Goal: Information Seeking & Learning: Learn about a topic

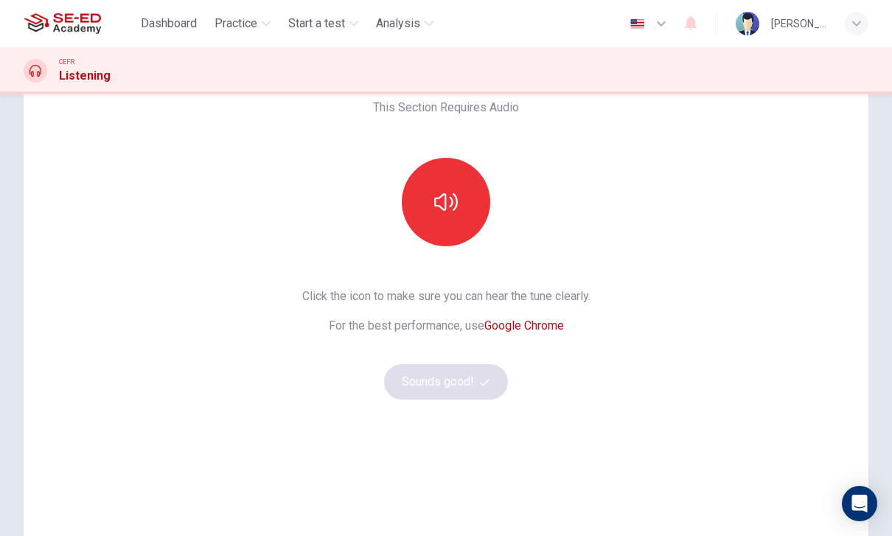
scroll to position [87, 0]
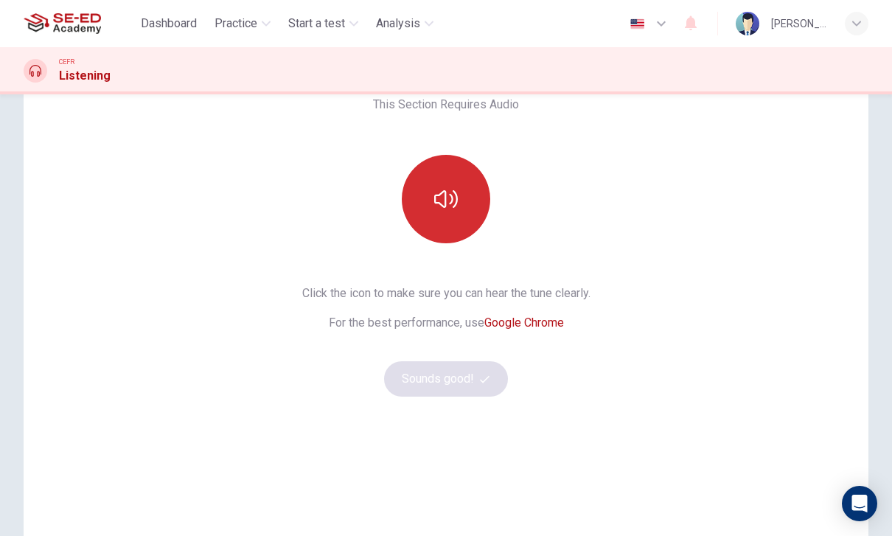
click at [461, 209] on button "button" at bounding box center [446, 199] width 88 height 88
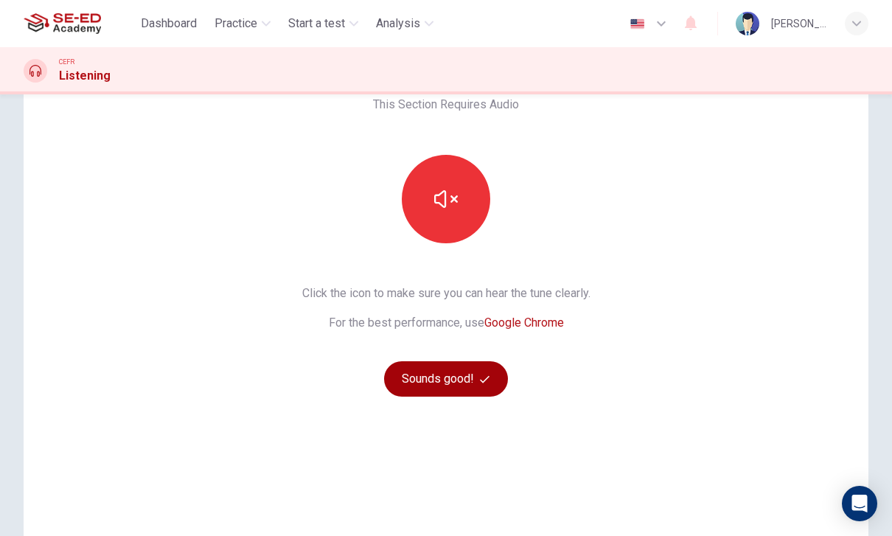
click at [478, 377] on button "Sounds good!" at bounding box center [446, 378] width 124 height 35
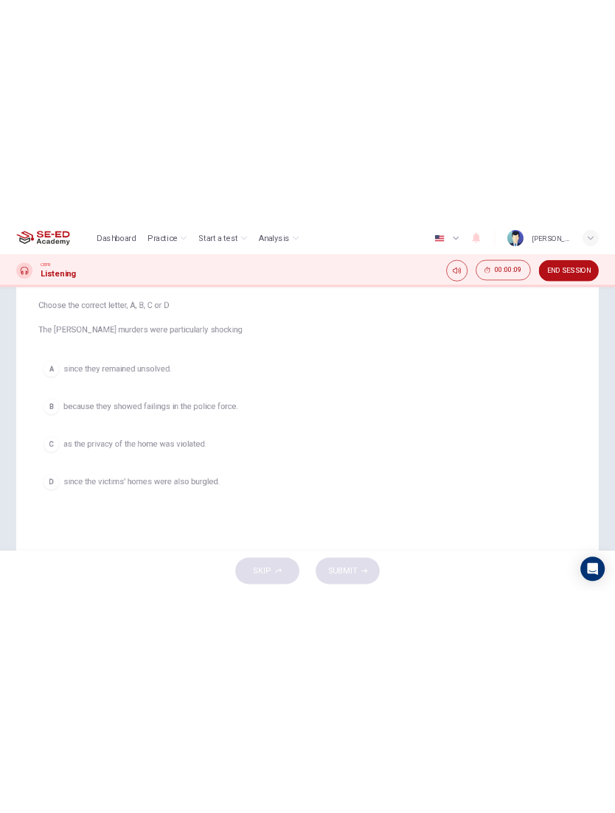
scroll to position [152, 0]
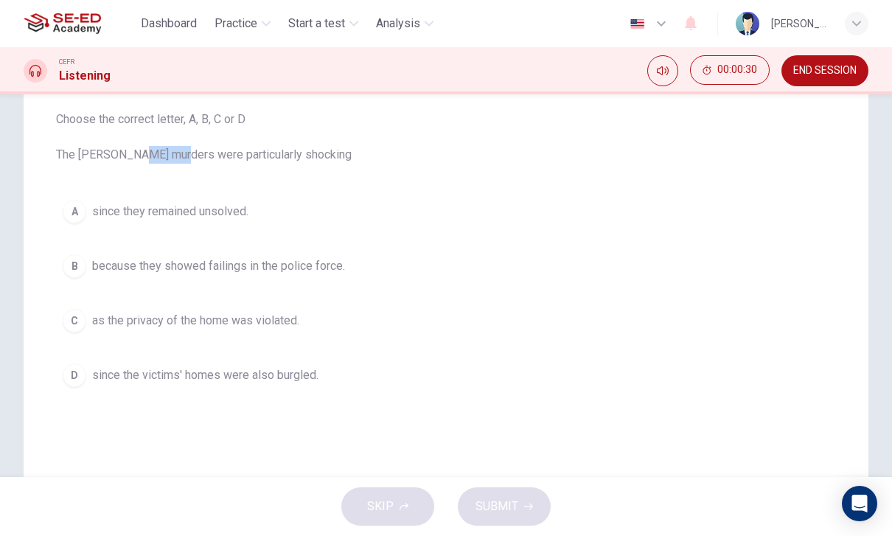
click at [254, 408] on div "Question 1 Choose the correct letter, A, B, C or D The [PERSON_NAME] murders we…" at bounding box center [446, 231] width 780 height 371
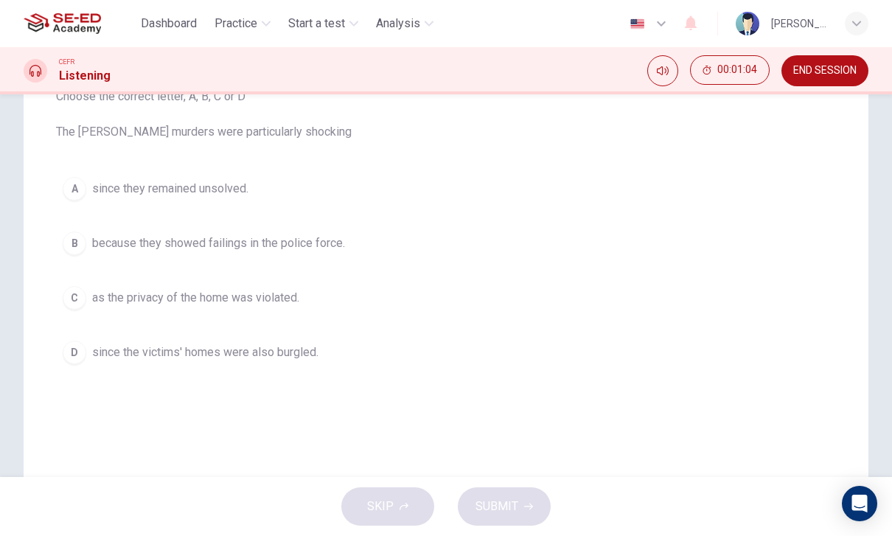
scroll to position [172, 0]
click at [663, 71] on icon "Mute" at bounding box center [663, 71] width 12 height 12
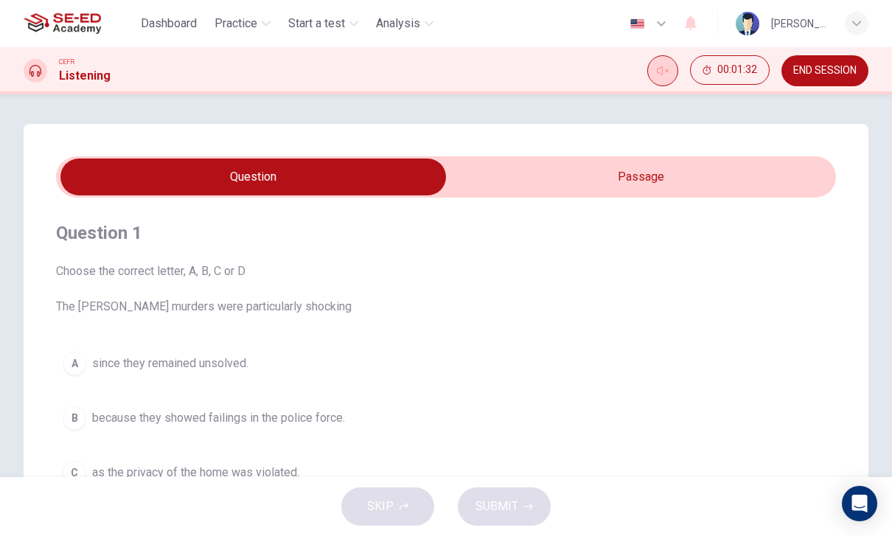
scroll to position [0, 0]
click at [714, 173] on input "checkbox" at bounding box center [252, 176] width 1169 height 37
checkbox input "true"
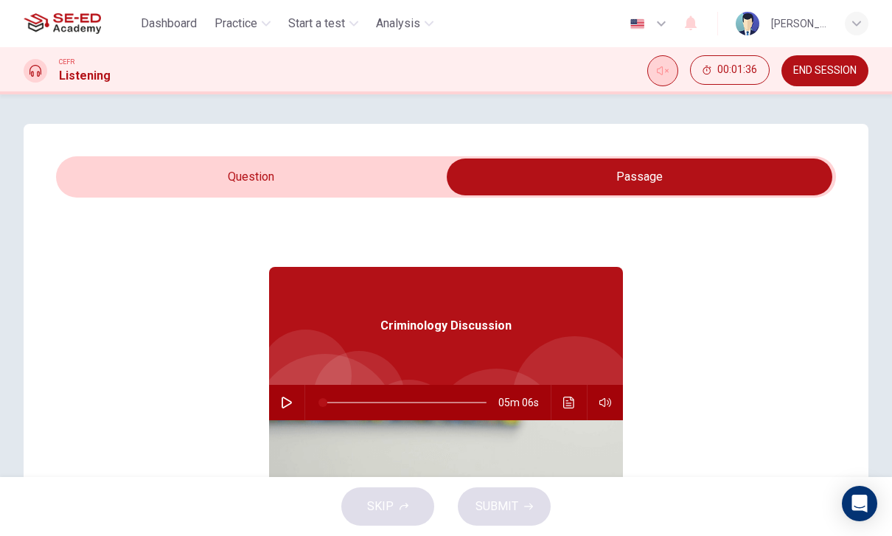
click at [671, 61] on button "Unmute" at bounding box center [662, 70] width 31 height 31
click at [281, 389] on button "button" at bounding box center [287, 402] width 24 height 35
type input "0"
click at [195, 179] on input "checkbox" at bounding box center [639, 176] width 1169 height 37
checkbox input "false"
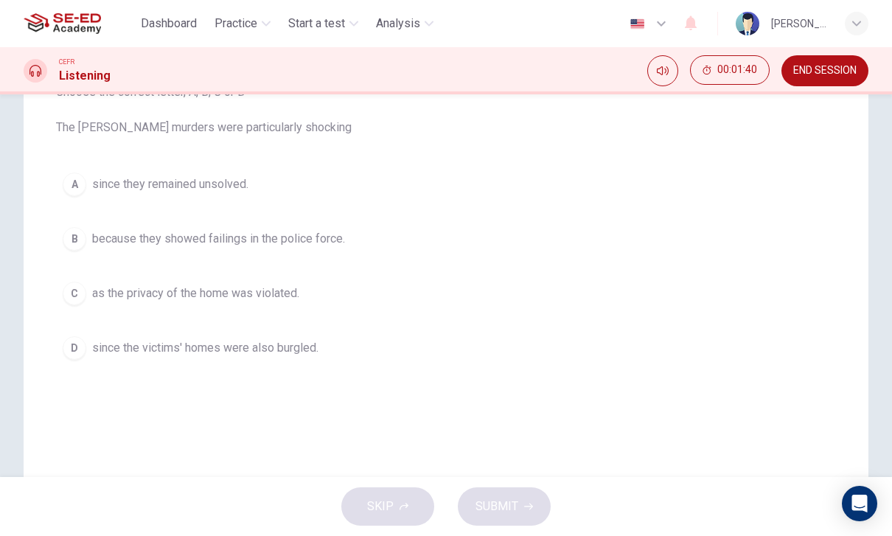
scroll to position [180, 0]
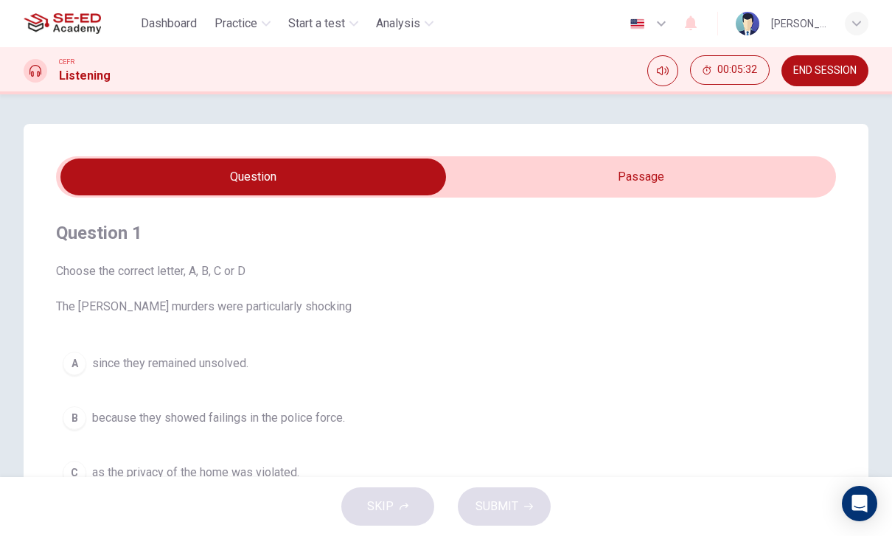
type input "76"
click at [634, 185] on input "checkbox" at bounding box center [252, 176] width 1169 height 37
checkbox input "true"
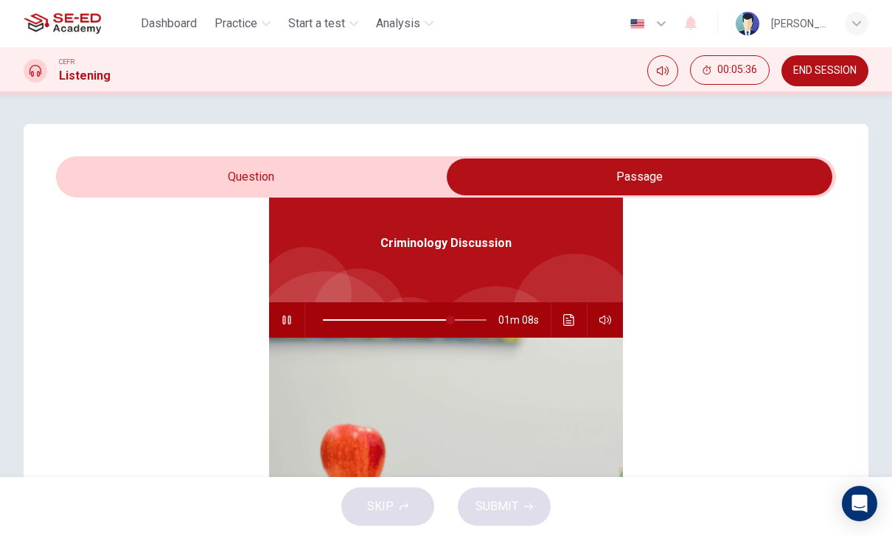
scroll to position [83, 0]
click at [561, 331] on button "Click to see the audio transcription" at bounding box center [569, 319] width 24 height 35
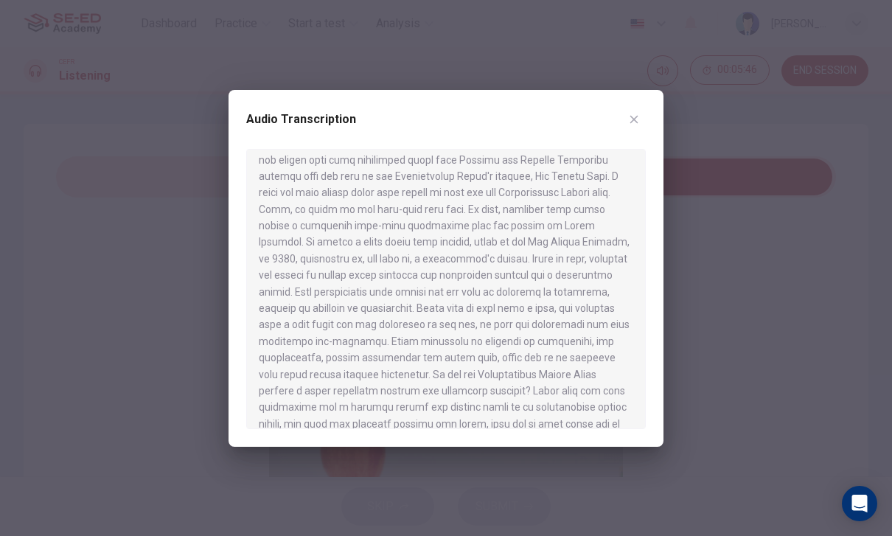
scroll to position [685, 0]
click at [631, 101] on div "Audio Transcription" at bounding box center [445, 268] width 435 height 357
click at [626, 128] on button "button" at bounding box center [634, 120] width 24 height 24
type input "81"
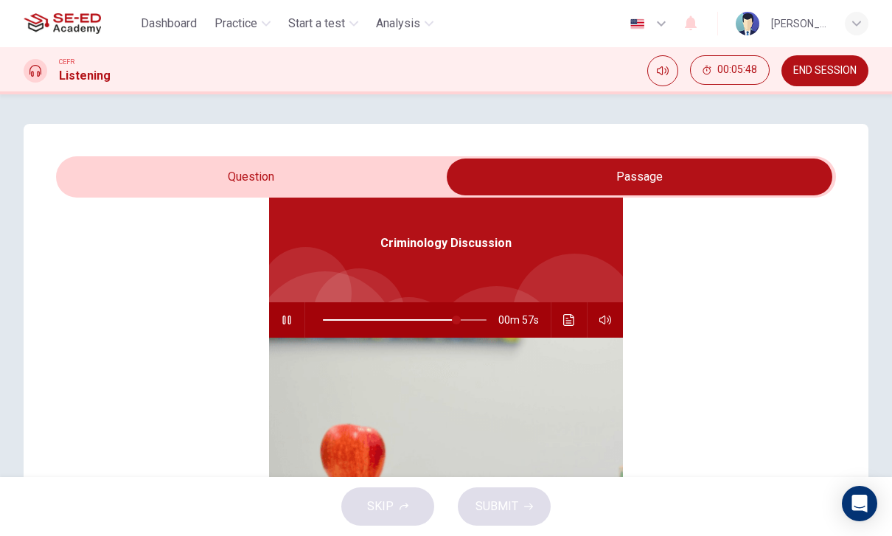
click at [186, 183] on input "checkbox" at bounding box center [639, 176] width 1169 height 37
checkbox input "false"
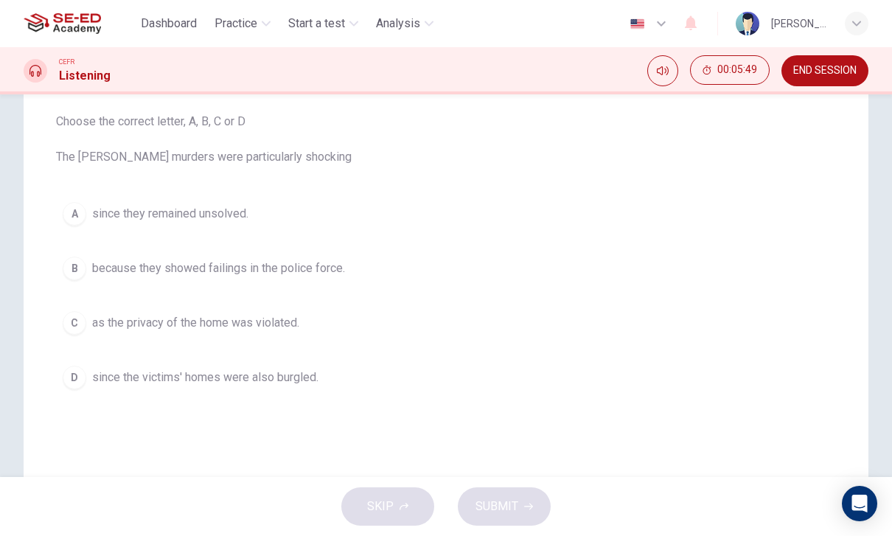
scroll to position [159, 0]
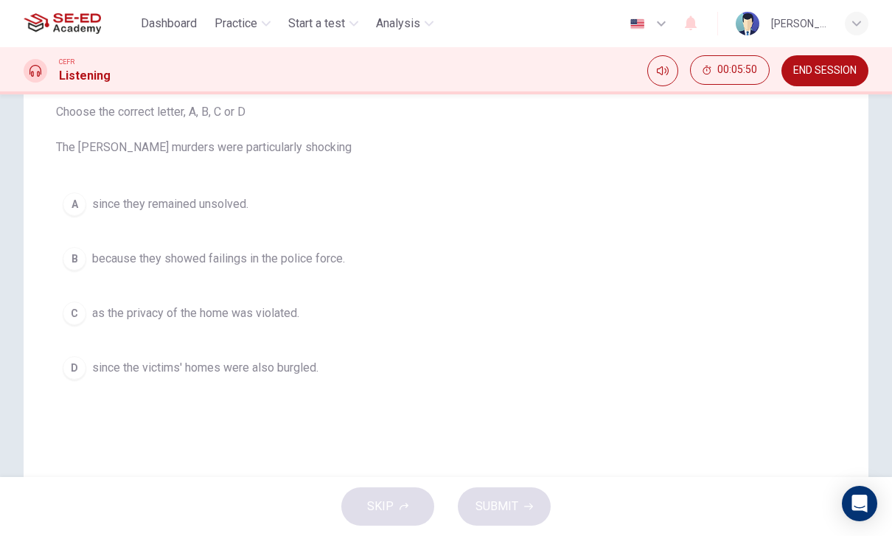
click at [97, 304] on span "as the privacy of the home was violated." at bounding box center [195, 313] width 207 height 18
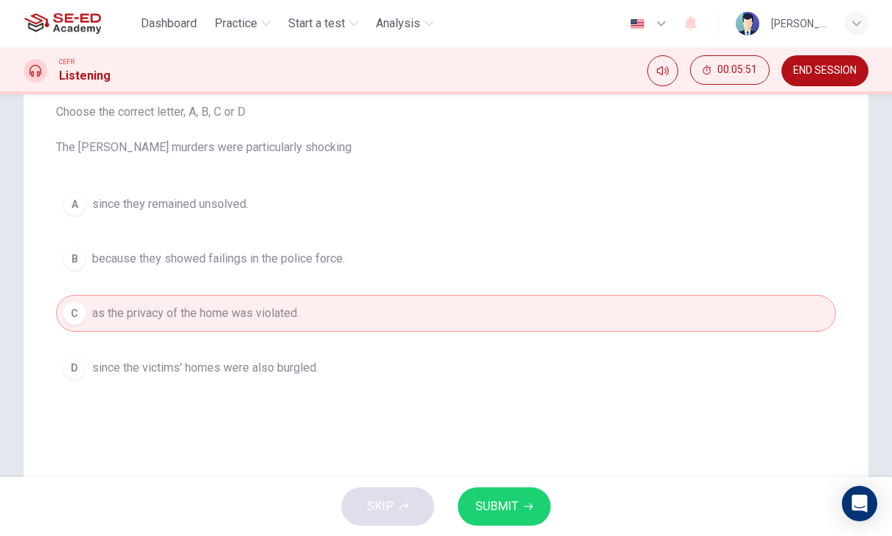
click at [97, 353] on button "D since the victims' homes were also burgled." at bounding box center [446, 367] width 780 height 37
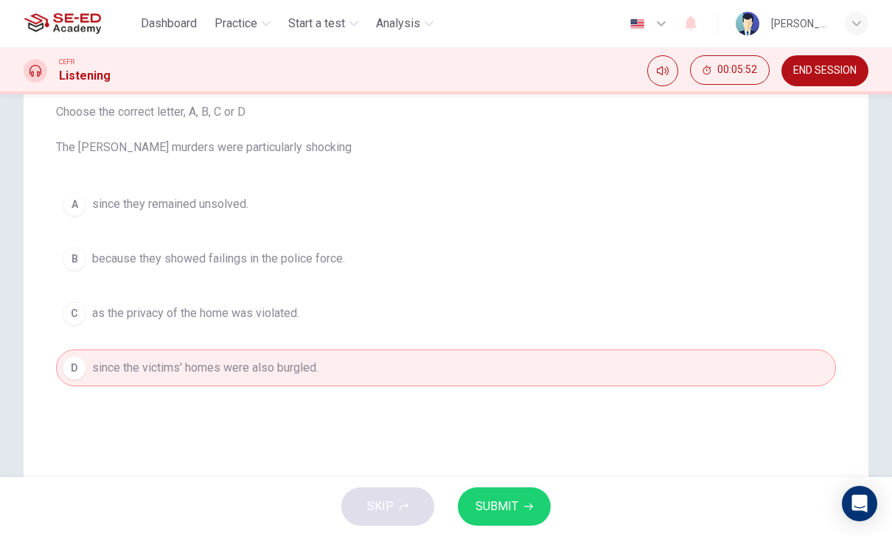
click at [87, 305] on button "C as the privacy of the home was violated." at bounding box center [446, 313] width 780 height 37
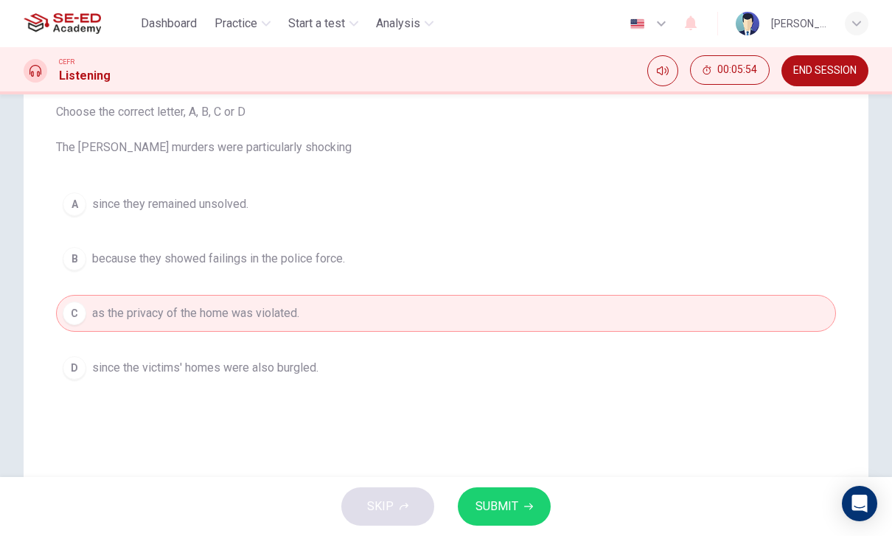
click at [103, 359] on span "since the victims' homes were also burgled." at bounding box center [205, 368] width 226 height 18
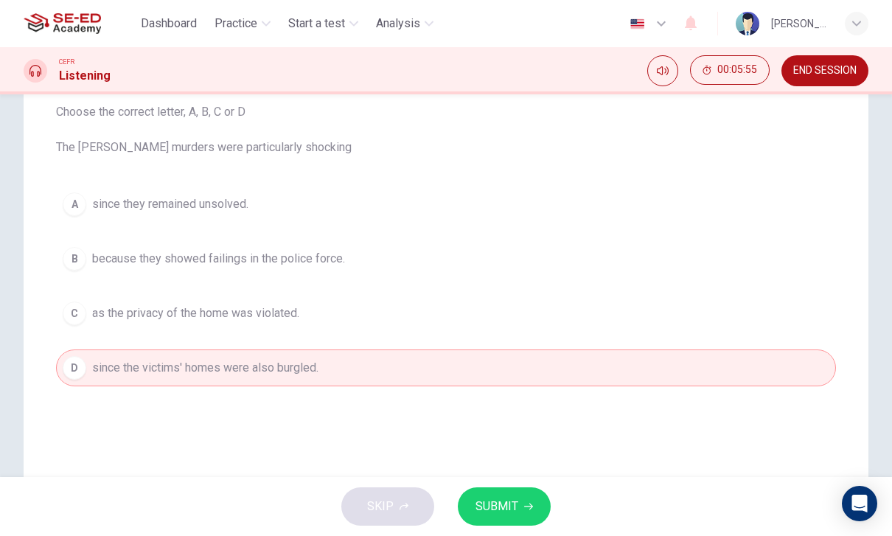
click at [494, 499] on span "SUBMIT" at bounding box center [496, 506] width 43 height 21
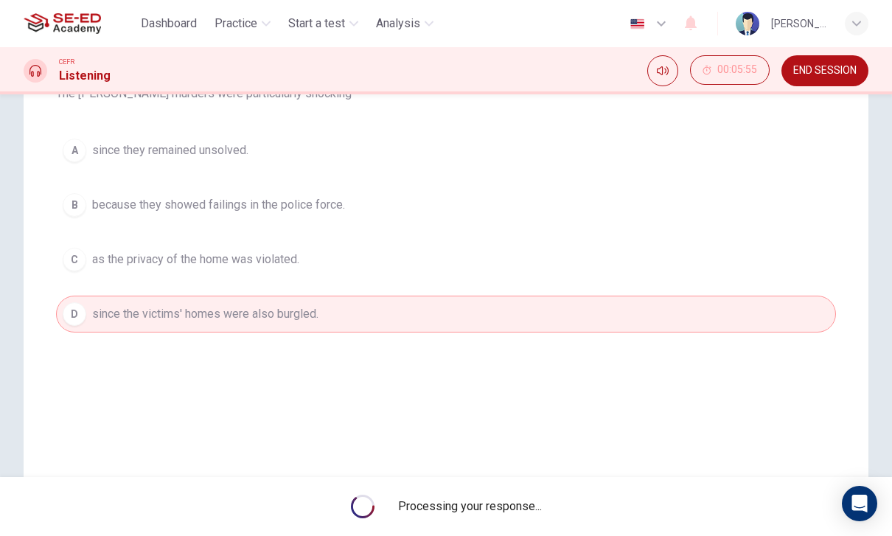
scroll to position [214, 0]
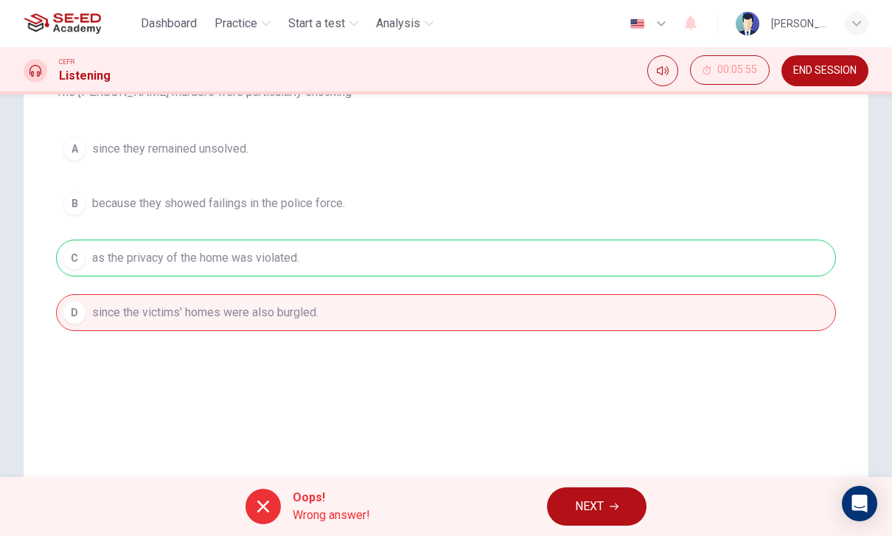
click at [587, 257] on div "A since they remained unsolved. B because they showed failings in the police fo…" at bounding box center [446, 230] width 780 height 200
click at [612, 301] on div "A since they remained unsolved. B because they showed failings in the police fo…" at bounding box center [446, 230] width 780 height 200
click at [592, 243] on div "A since they remained unsolved. B because they showed failings in the police fo…" at bounding box center [446, 230] width 780 height 200
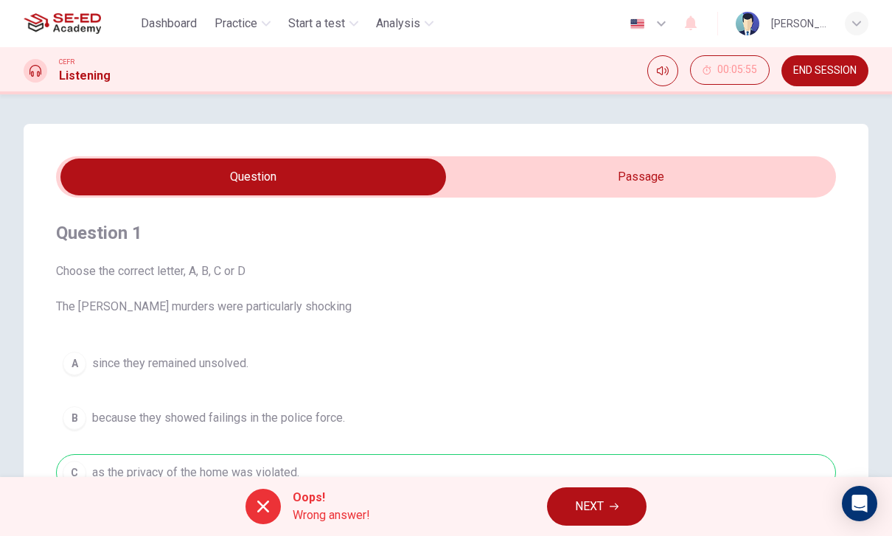
scroll to position [0, 0]
type input "87"
click at [719, 176] on input "checkbox" at bounding box center [252, 176] width 1169 height 37
checkbox input "true"
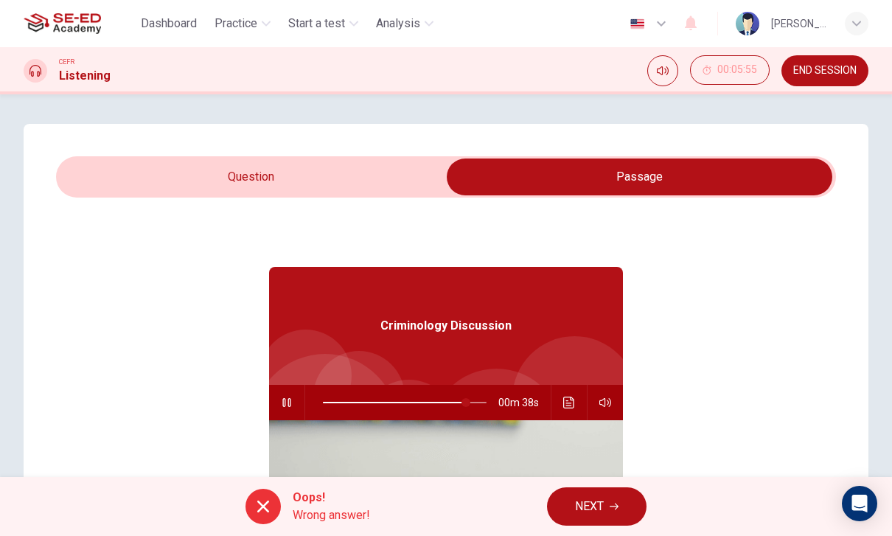
click at [567, 404] on icon "Click to see the audio transcription" at bounding box center [569, 402] width 12 height 12
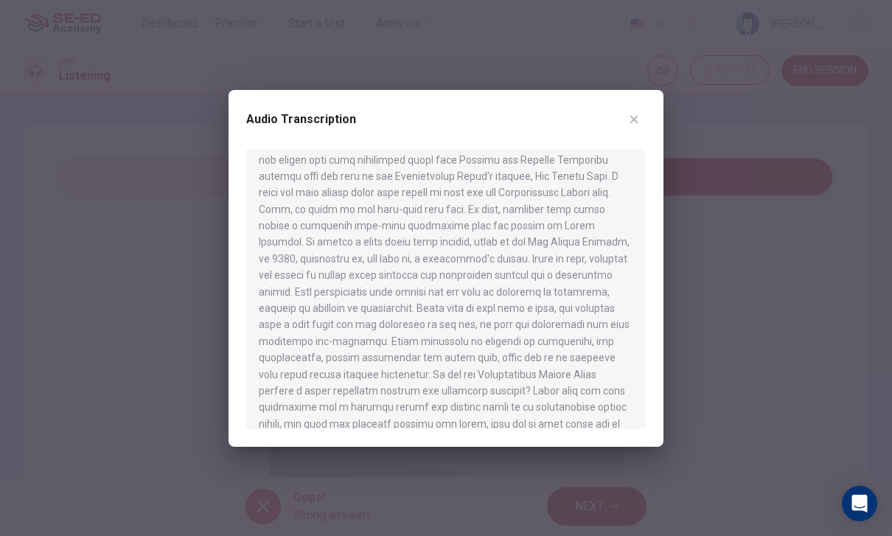
scroll to position [685, 0]
click at [644, 113] on button "button" at bounding box center [634, 120] width 24 height 24
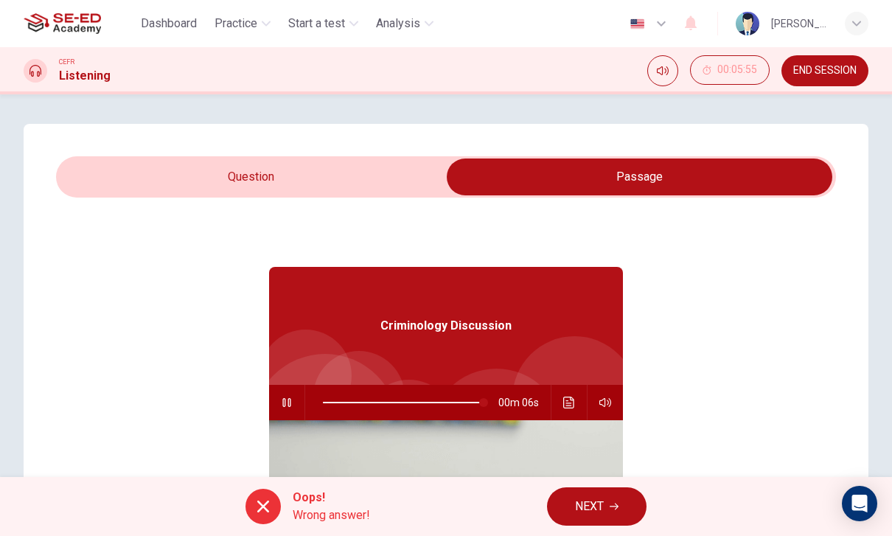
click at [573, 402] on icon "Click to see the audio transcription" at bounding box center [569, 402] width 12 height 12
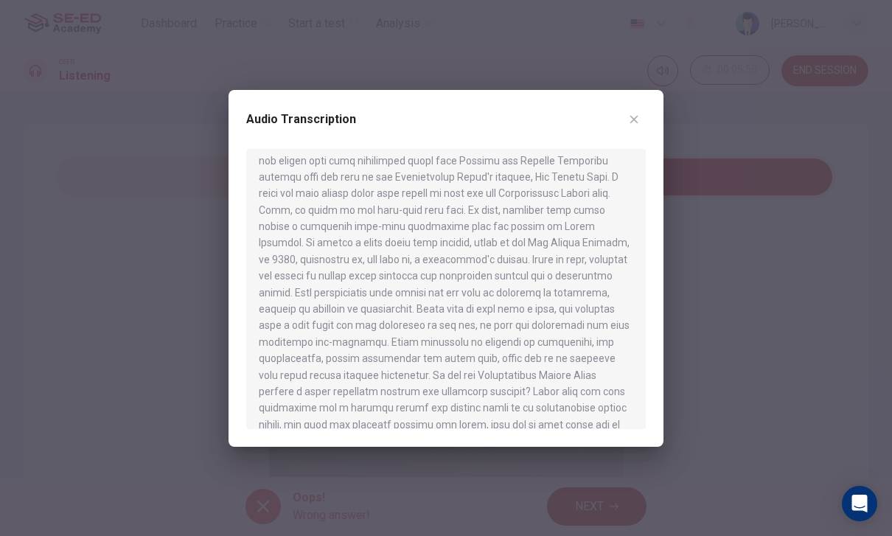
type input "0"
click at [713, 277] on div at bounding box center [446, 268] width 892 height 536
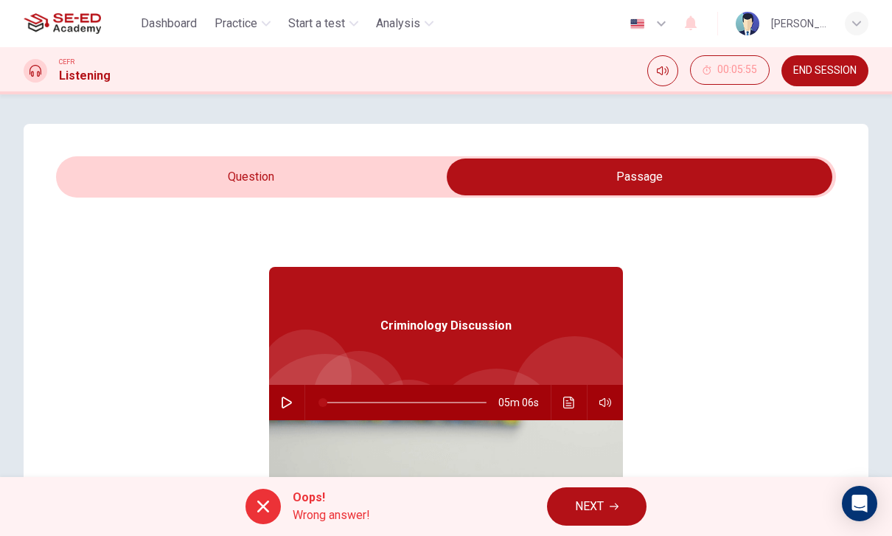
click at [585, 494] on button "NEXT" at bounding box center [596, 506] width 99 height 38
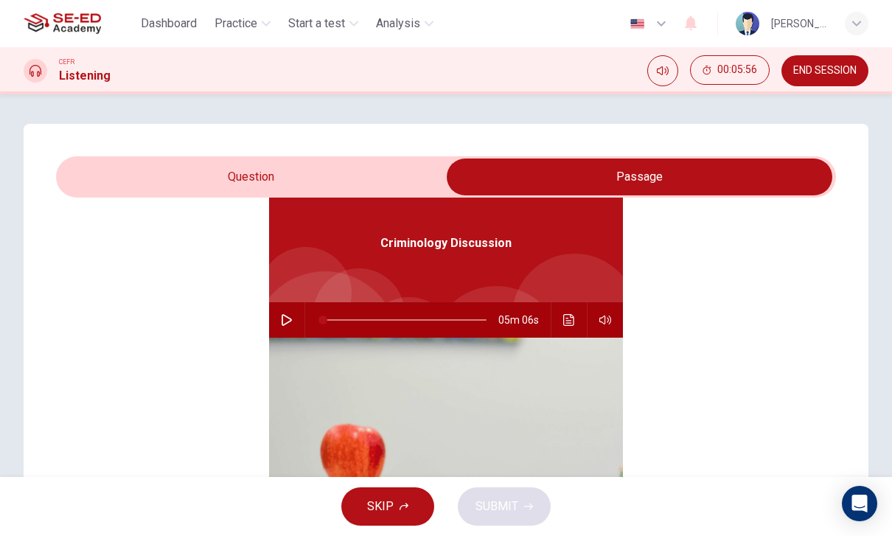
scroll to position [83, 0]
click at [165, 181] on input "checkbox" at bounding box center [639, 176] width 1169 height 37
checkbox input "false"
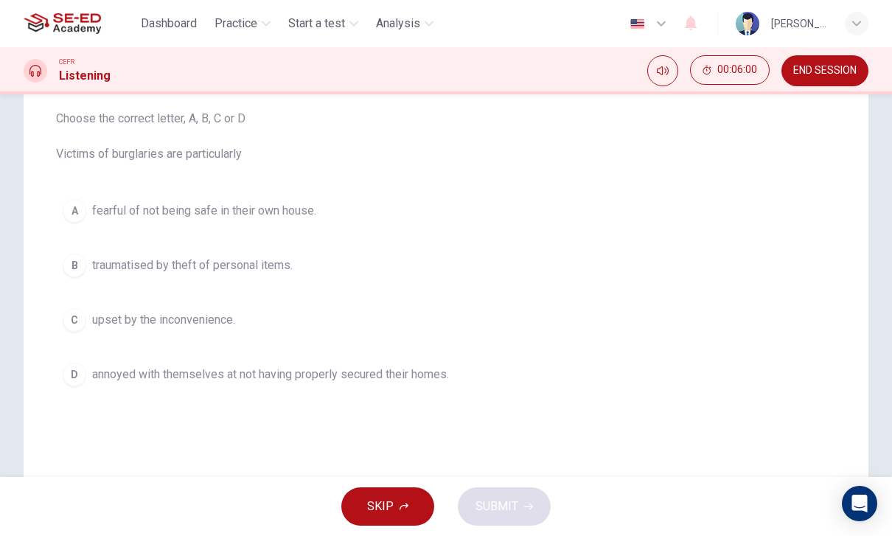
scroll to position [165, 0]
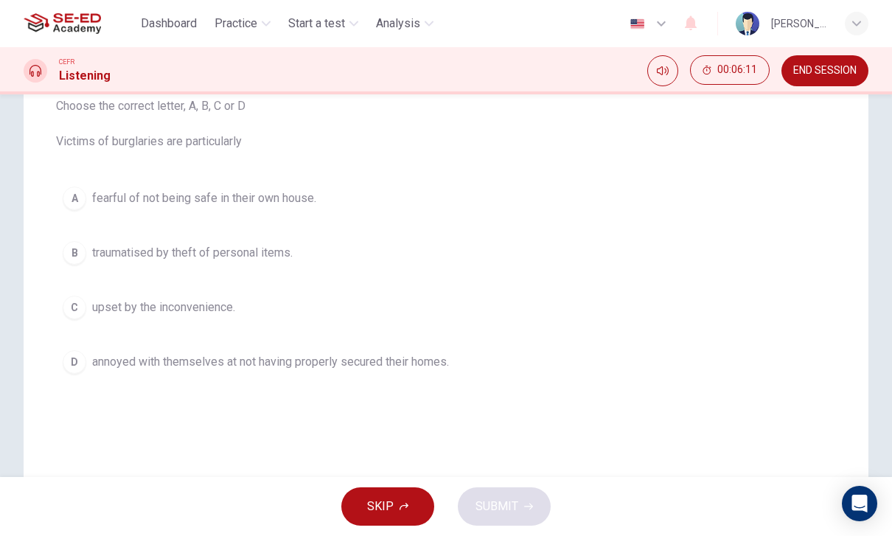
click at [81, 176] on div "Question 2 Choose the correct letter, A, B, C or D Victims of burglaries are pa…" at bounding box center [446, 217] width 780 height 371
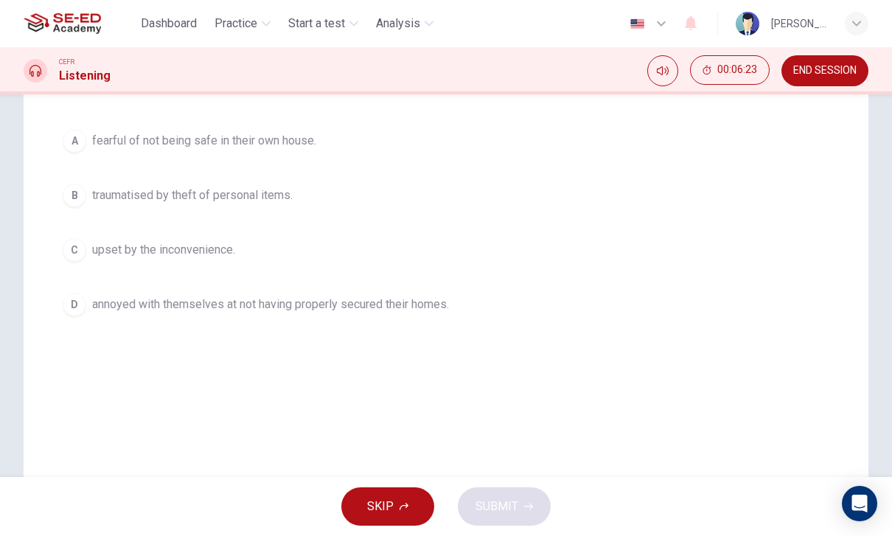
scroll to position [248, 0]
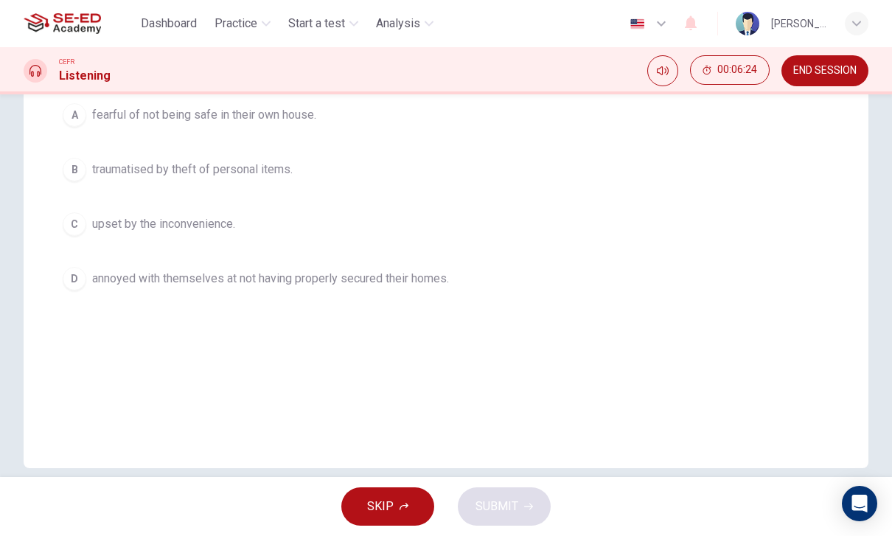
click at [76, 287] on div "D" at bounding box center [75, 279] width 24 height 24
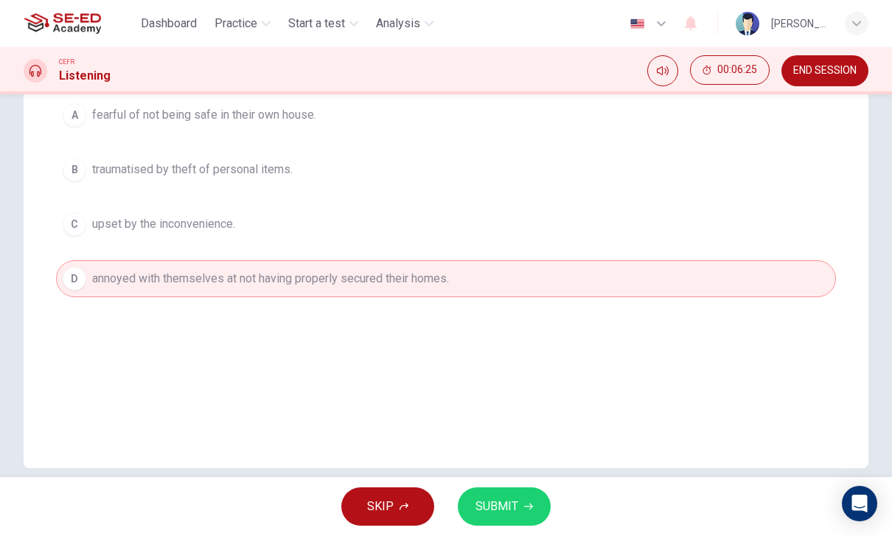
click at [540, 495] on button "SUBMIT" at bounding box center [504, 506] width 93 height 38
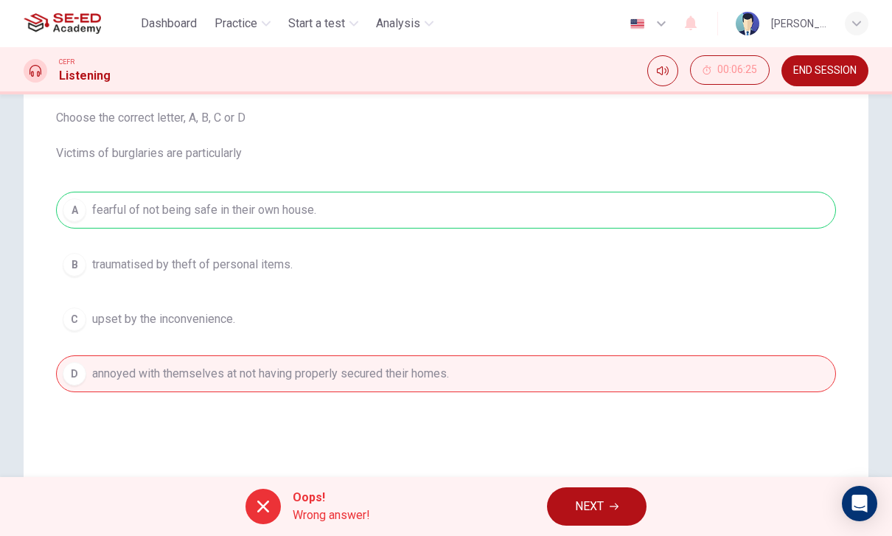
scroll to position [147, 0]
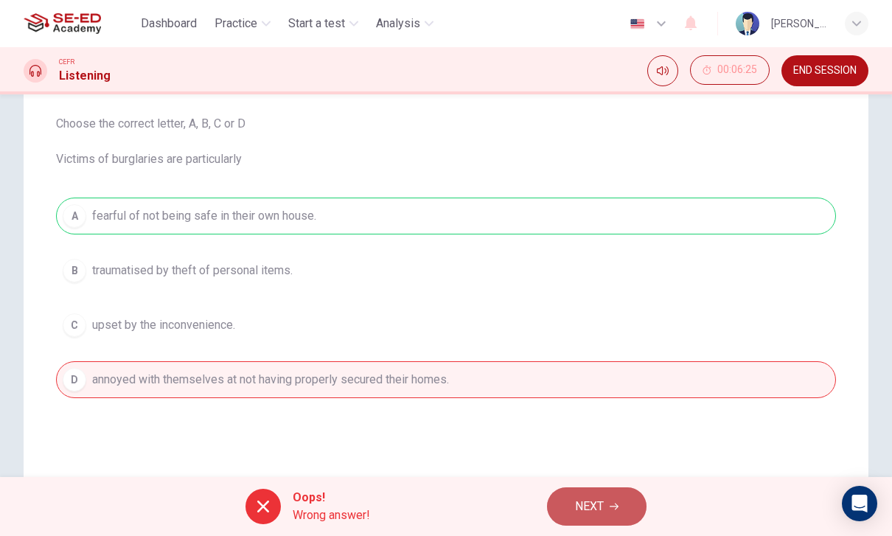
click at [602, 492] on button "NEXT" at bounding box center [596, 506] width 99 height 38
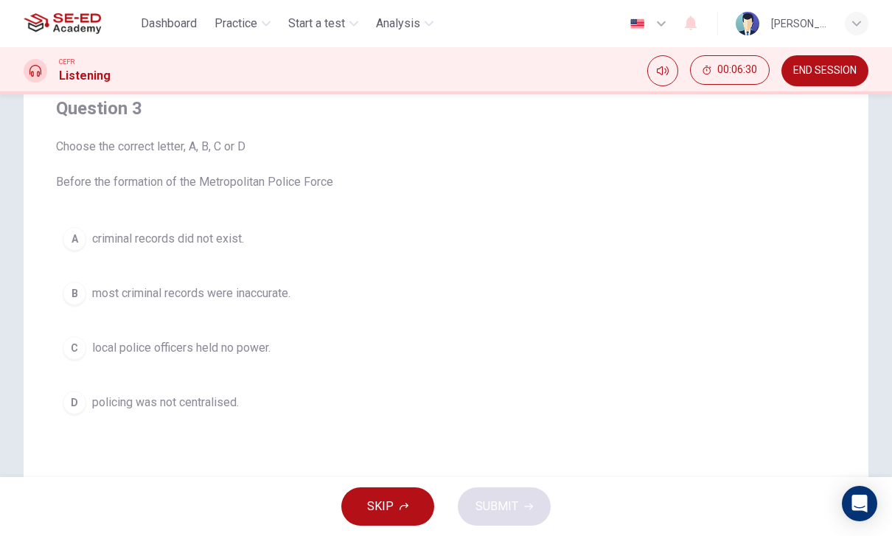
scroll to position [127, 0]
click at [66, 229] on div "A" at bounding box center [75, 237] width 24 height 24
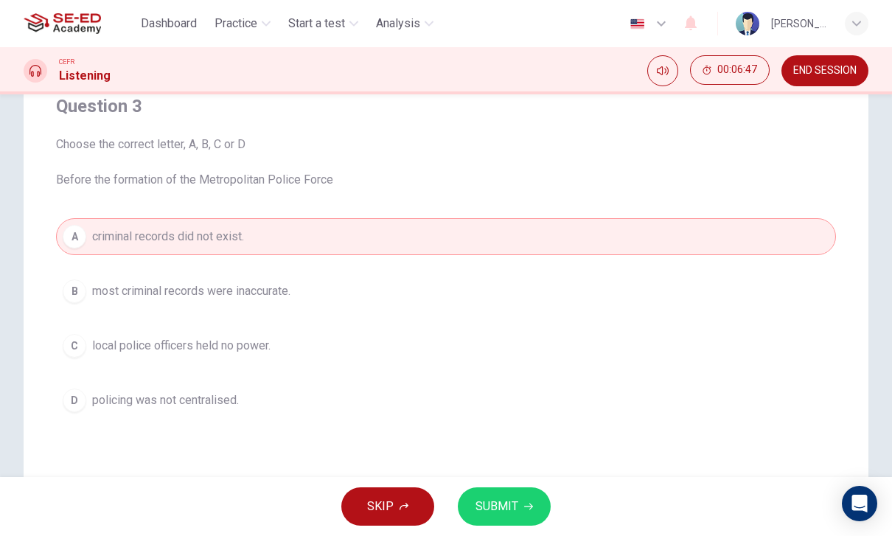
click at [91, 279] on button "B most criminal records were inaccurate." at bounding box center [446, 291] width 780 height 37
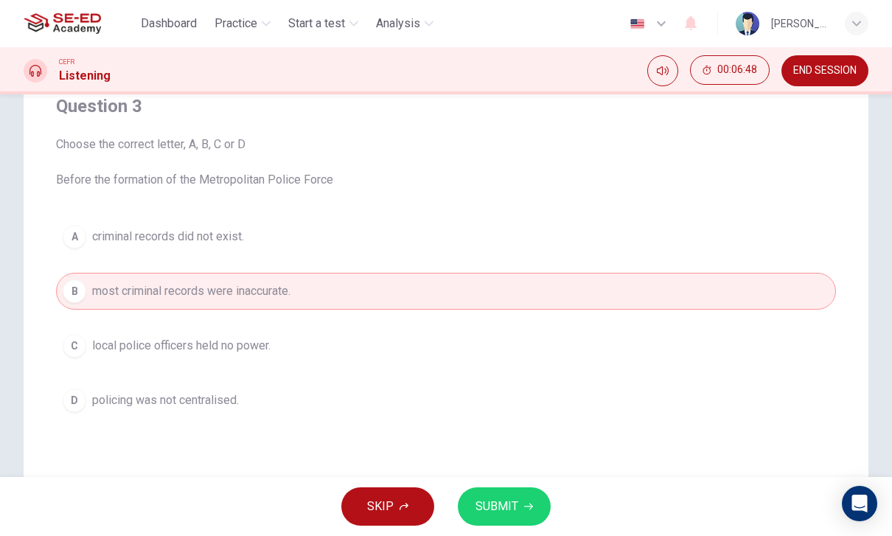
click at [534, 501] on button "SUBMIT" at bounding box center [504, 506] width 93 height 38
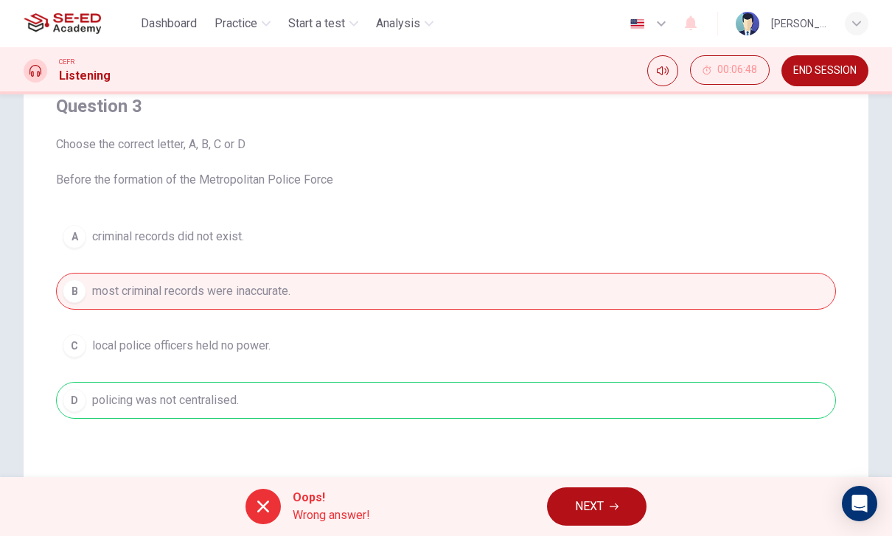
click at [584, 498] on span "NEXT" at bounding box center [589, 506] width 29 height 21
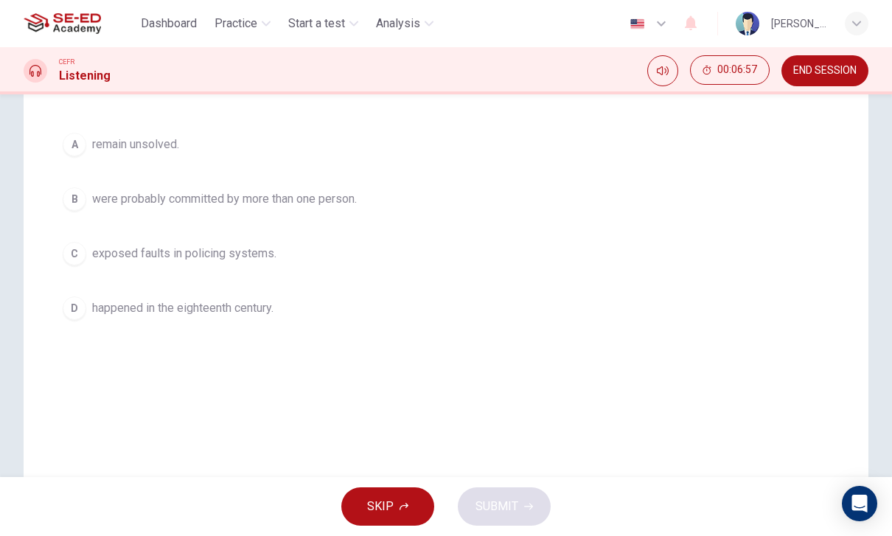
scroll to position [230, 0]
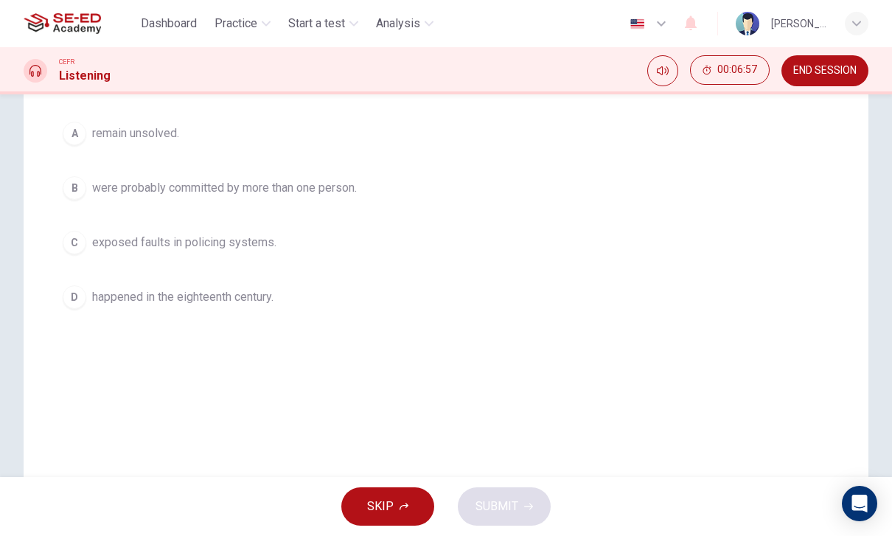
click at [76, 241] on div "C" at bounding box center [75, 243] width 24 height 24
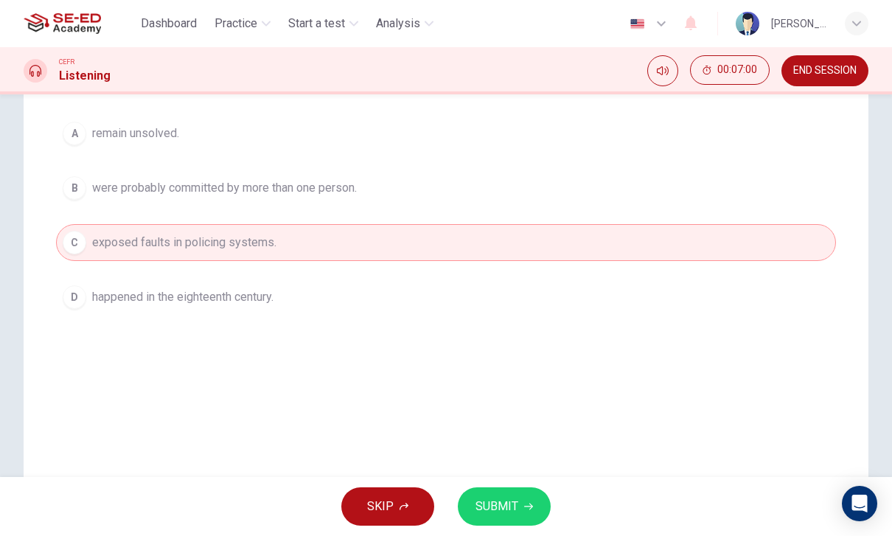
click at [543, 496] on button "SUBMIT" at bounding box center [504, 506] width 93 height 38
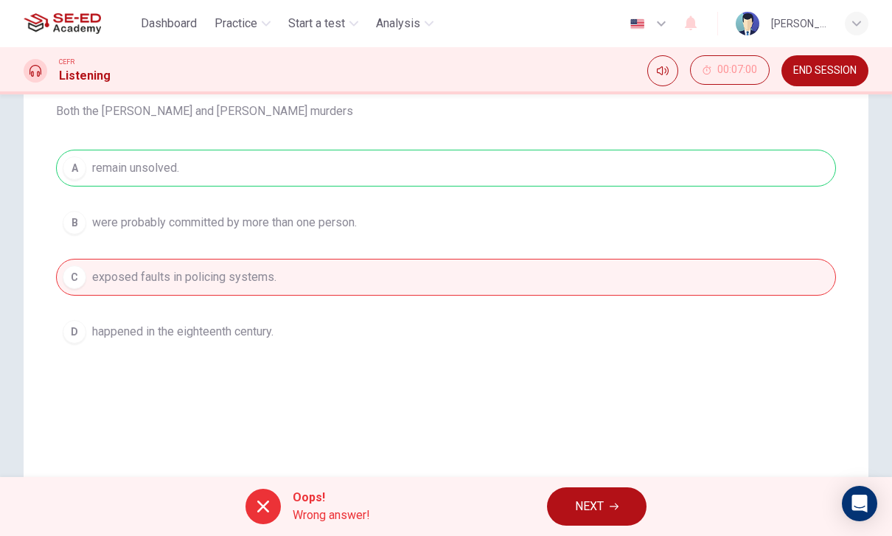
scroll to position [195, 0]
click at [583, 507] on span "NEXT" at bounding box center [589, 506] width 29 height 21
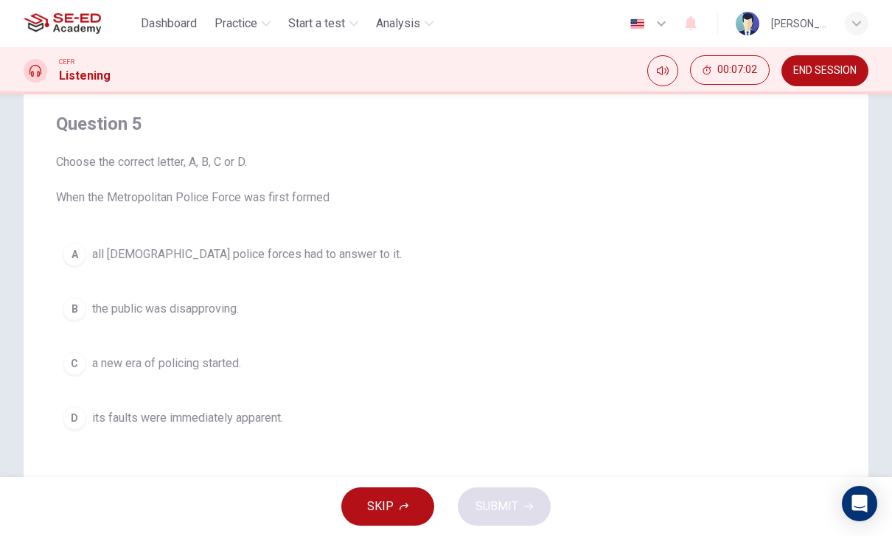
scroll to position [108, 0]
click at [235, 25] on span "Practice" at bounding box center [235, 24] width 43 height 18
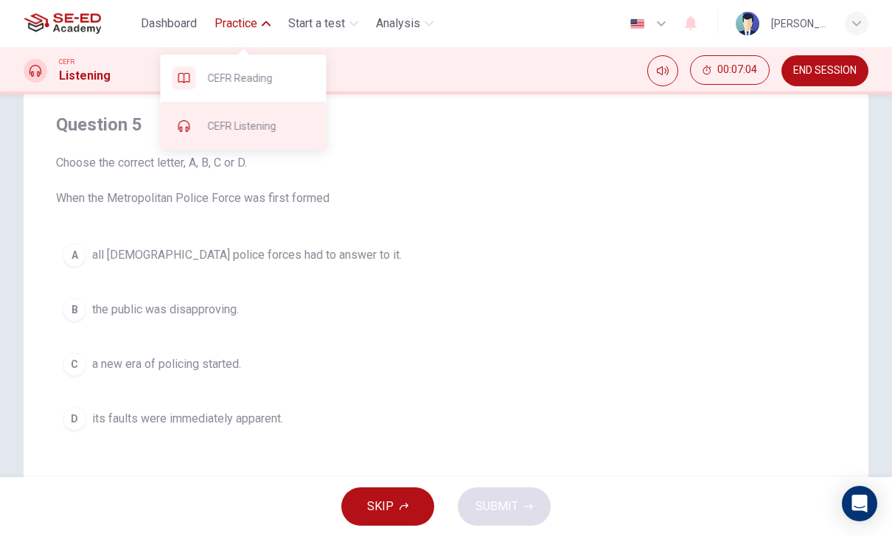
click at [191, 125] on div at bounding box center [184, 126] width 24 height 24
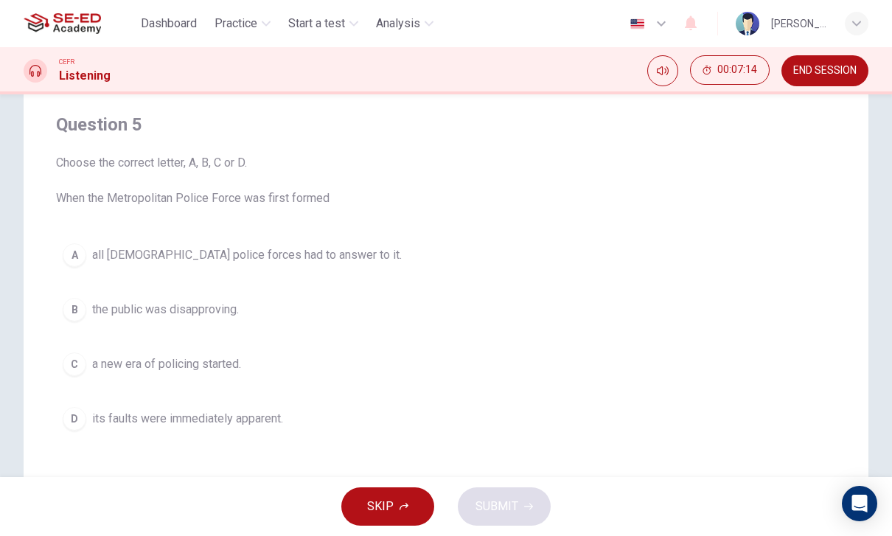
click at [875, 11] on div "Dashboard Practice Start a test Analysis English en ​ [PERSON_NAME]" at bounding box center [446, 23] width 892 height 47
click at [402, 497] on button "SKIP" at bounding box center [387, 506] width 93 height 38
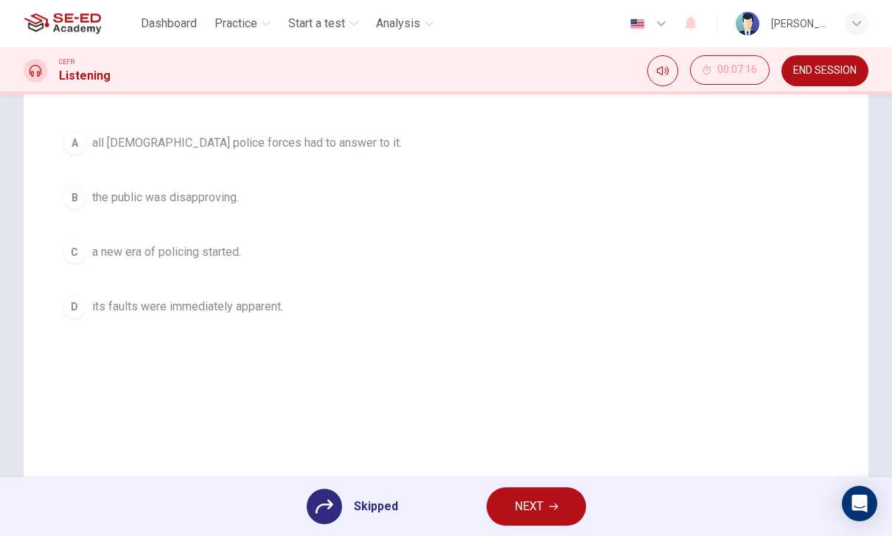
scroll to position [211, 0]
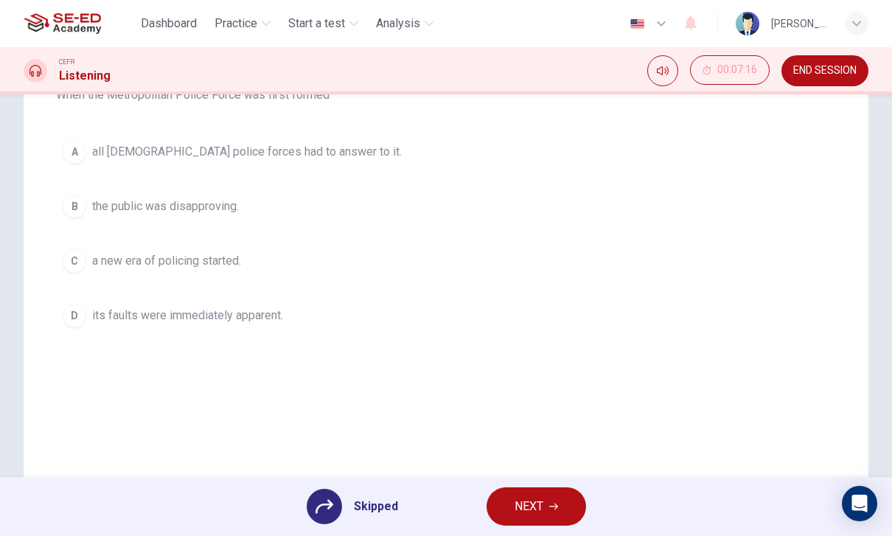
click at [154, 290] on div "A all [DEMOGRAPHIC_DATA] police forces had to answer to it. B the public was di…" at bounding box center [446, 233] width 780 height 200
click at [88, 315] on div "A all [DEMOGRAPHIC_DATA] police forces had to answer to it. B the public was di…" at bounding box center [446, 233] width 780 height 200
click at [528, 497] on span "NEXT" at bounding box center [528, 506] width 29 height 21
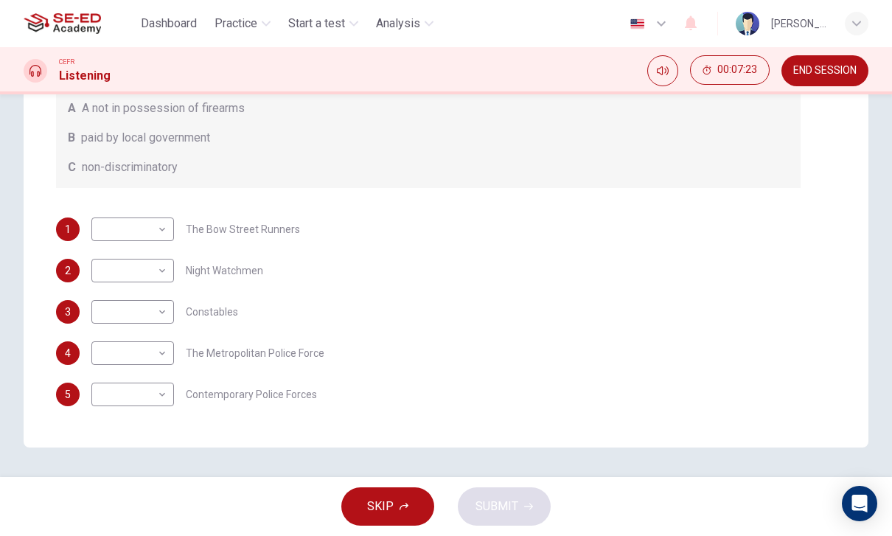
scroll to position [269, 0]
click at [164, 391] on body "This site uses cookies, as explained in our Privacy Policy . If you agree to th…" at bounding box center [446, 268] width 892 height 536
click at [172, 474] on li "C" at bounding box center [132, 465] width 83 height 24
type input "C"
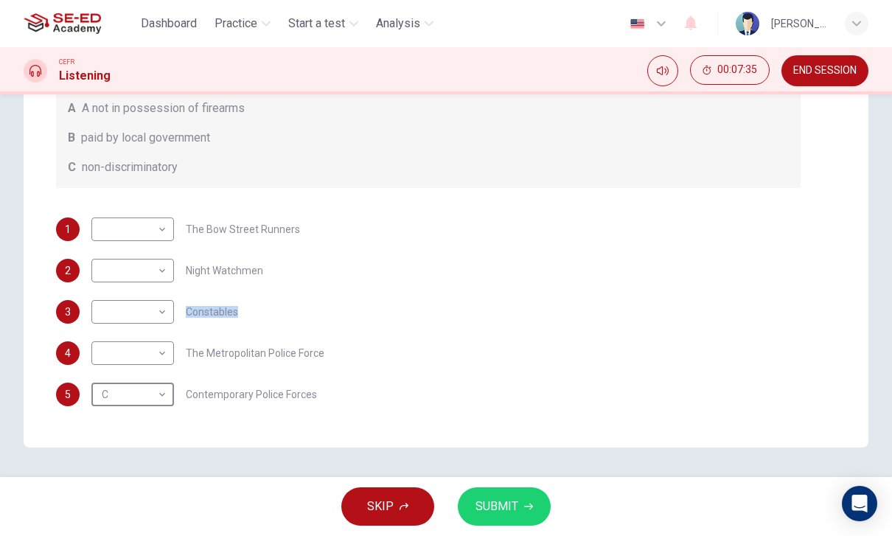
click at [551, 281] on div "2 ​ ​ Night Watchmen" at bounding box center [428, 271] width 744 height 24
click at [154, 298] on body "This site uses cookies, as explained in our Privacy Policy . If you agree to th…" at bounding box center [446, 268] width 892 height 536
click at [146, 355] on li "B" at bounding box center [132, 359] width 83 height 24
type input "B"
click at [155, 259] on body "This site uses cookies, as explained in our Privacy Policy . If you agree to th…" at bounding box center [446, 268] width 892 height 536
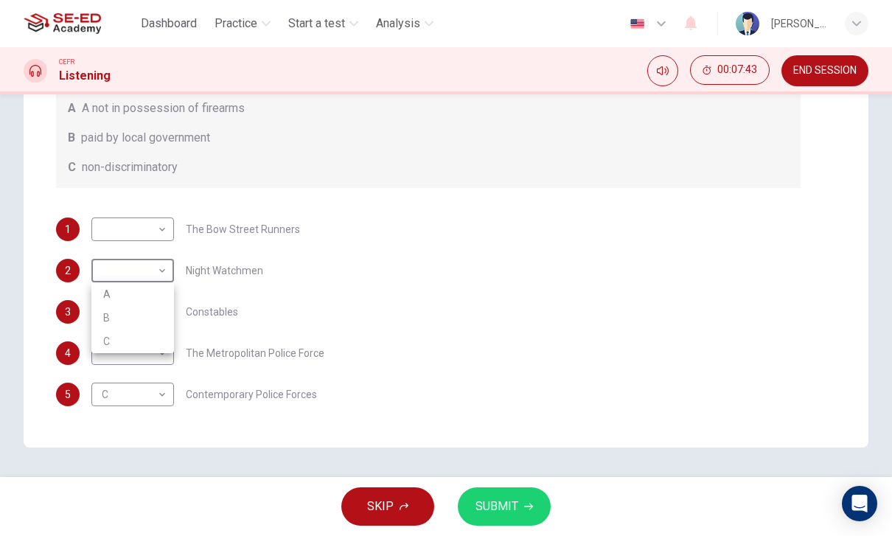
click at [163, 293] on li "A" at bounding box center [132, 294] width 83 height 24
type input "A"
click at [590, 235] on div "1 ​ ​ The Bow Street Runners" at bounding box center [428, 229] width 744 height 24
click at [192, 199] on div "Question 6 What does the lecturer say about the following? Write the correct le…" at bounding box center [428, 179] width 744 height 501
click at [145, 220] on body "This site uses cookies, as explained in our Privacy Policy . If you agree to th…" at bounding box center [446, 268] width 892 height 536
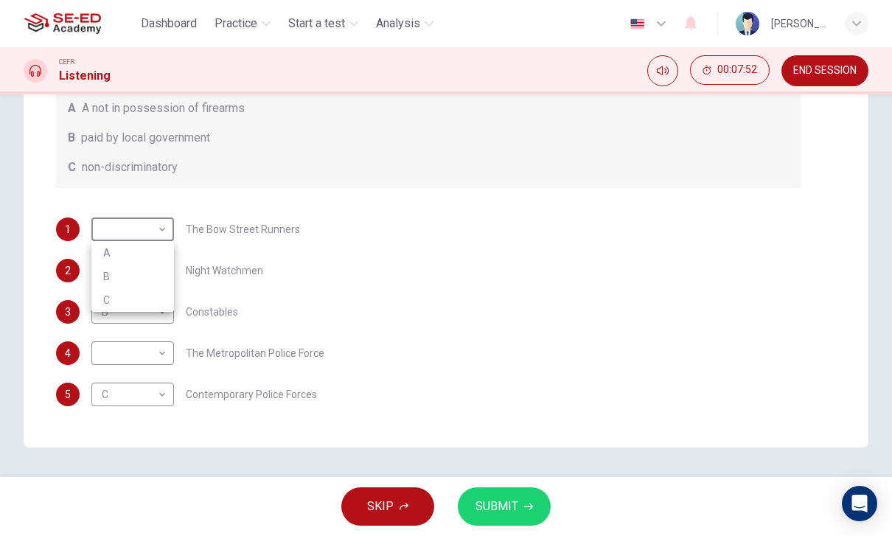
click at [146, 251] on li "A" at bounding box center [132, 253] width 83 height 24
type input "A"
click at [142, 350] on body "This site uses cookies, as explained in our Privacy Policy . If you agree to th…" at bounding box center [446, 268] width 892 height 536
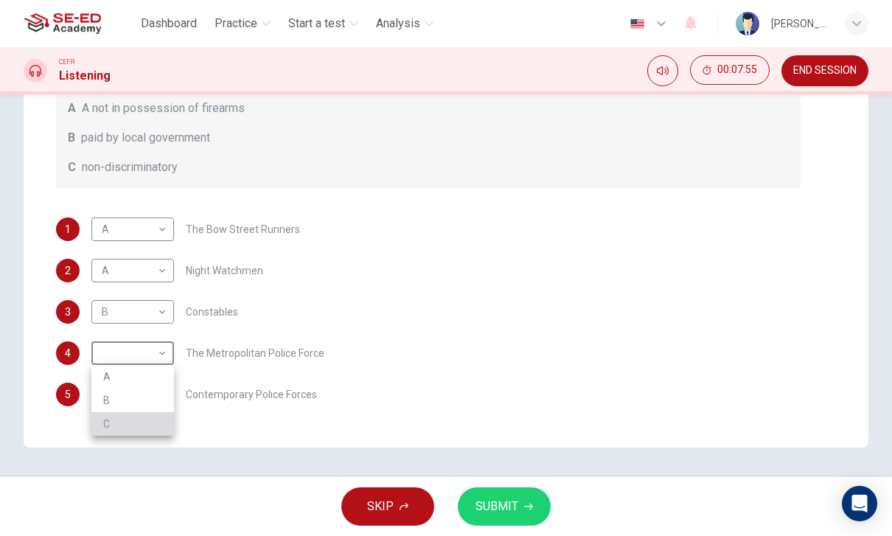
click at [156, 417] on li "C" at bounding box center [132, 424] width 83 height 24
type input "C"
click at [468, 281] on div "2 A A ​ Night Watchmen" at bounding box center [428, 271] width 744 height 24
click at [500, 498] on span "SUBMIT" at bounding box center [496, 506] width 43 height 21
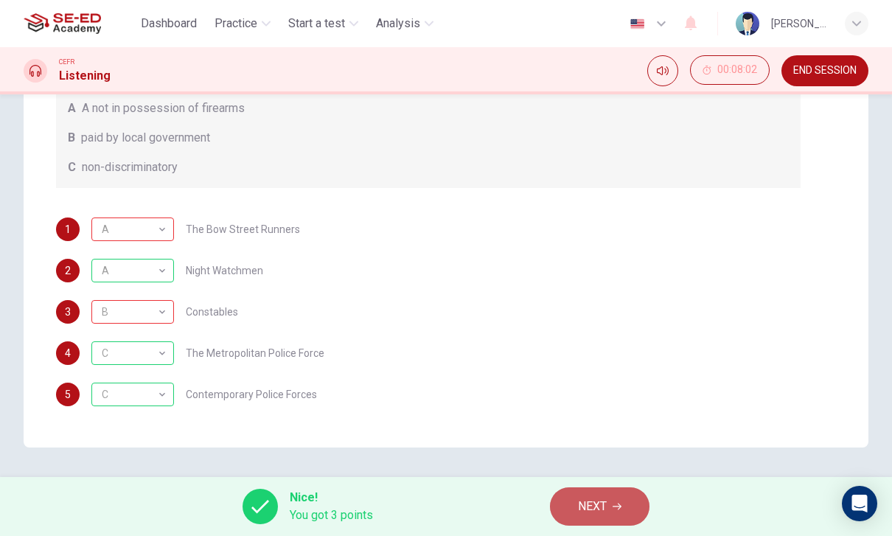
click at [583, 507] on span "NEXT" at bounding box center [592, 506] width 29 height 21
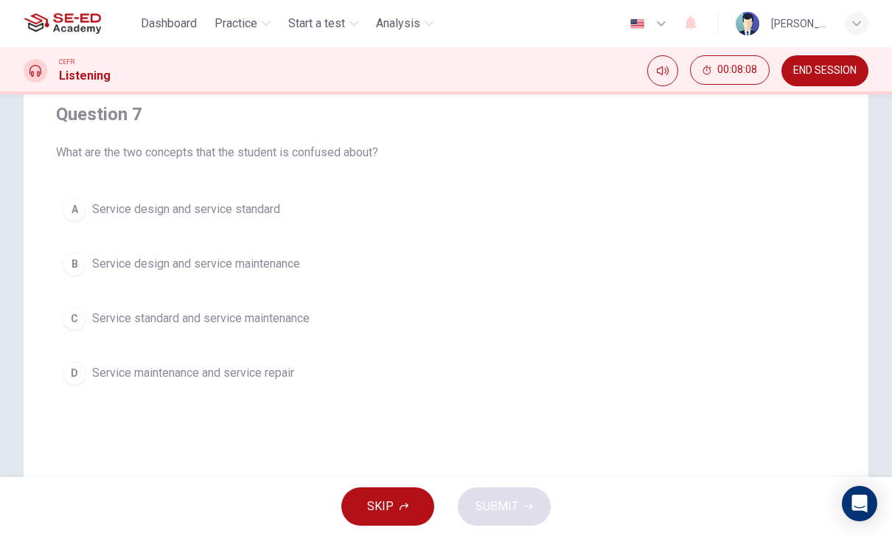
scroll to position [118, 0]
click at [565, 264] on button "B Service design and service maintenance" at bounding box center [446, 264] width 780 height 37
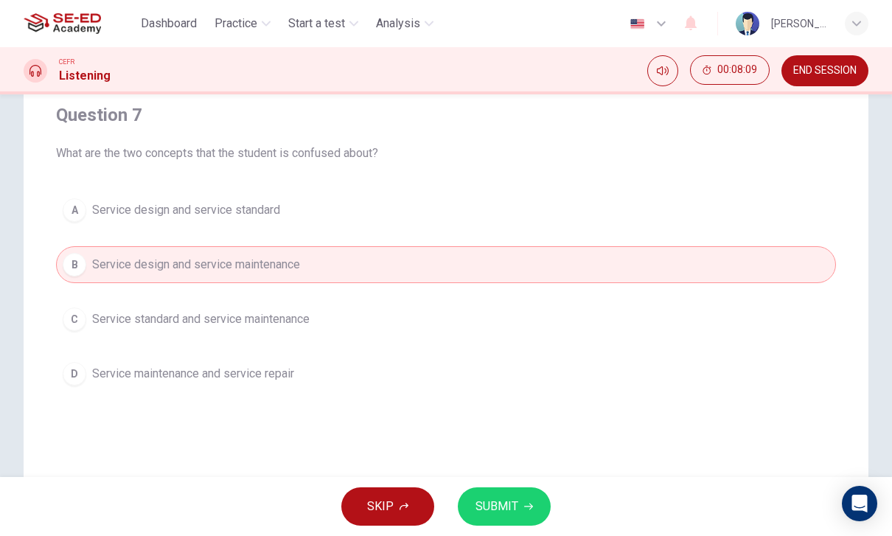
click at [536, 333] on button "C Service standard and service maintenance" at bounding box center [446, 319] width 780 height 37
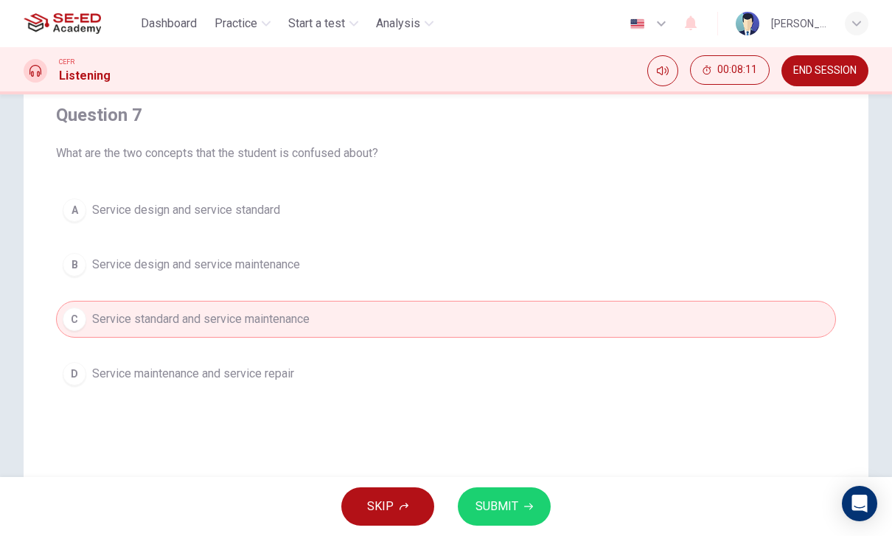
click at [562, 207] on button "A Service design and service standard" at bounding box center [446, 210] width 780 height 37
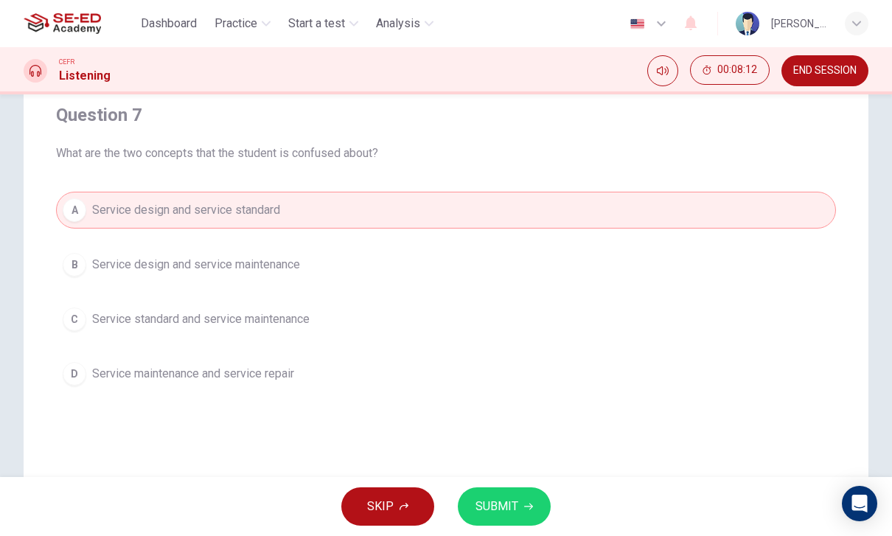
click at [560, 270] on button "B Service design and service maintenance" at bounding box center [446, 264] width 780 height 37
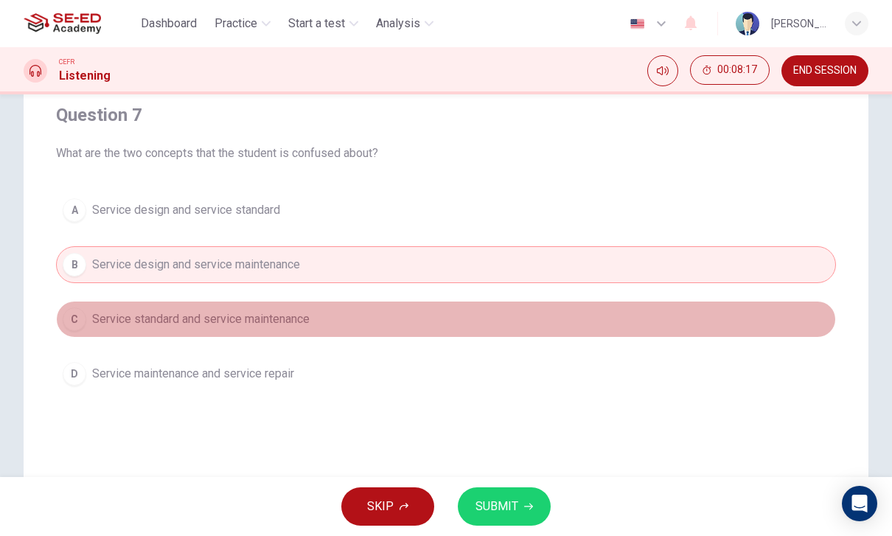
click at [513, 316] on button "C Service standard and service maintenance" at bounding box center [446, 319] width 780 height 37
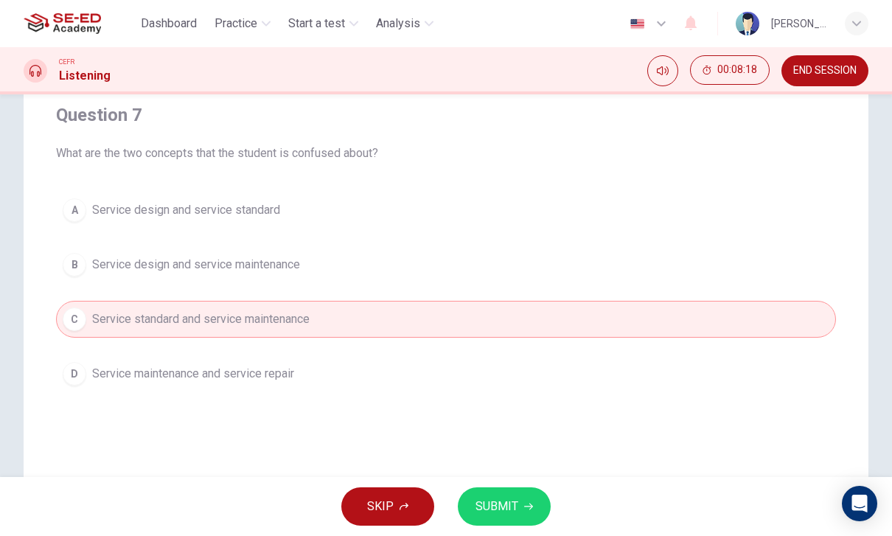
click at [521, 506] on button "SUBMIT" at bounding box center [504, 506] width 93 height 38
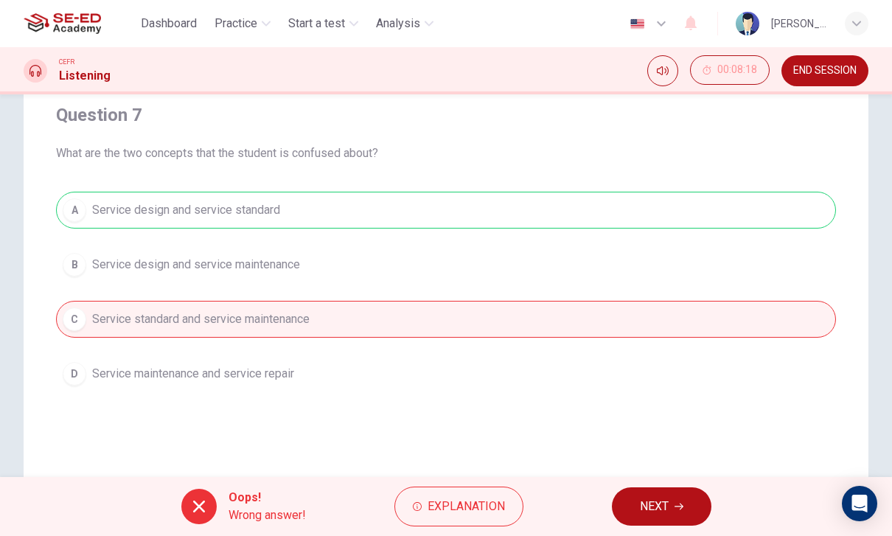
click at [661, 504] on span "NEXT" at bounding box center [654, 506] width 29 height 21
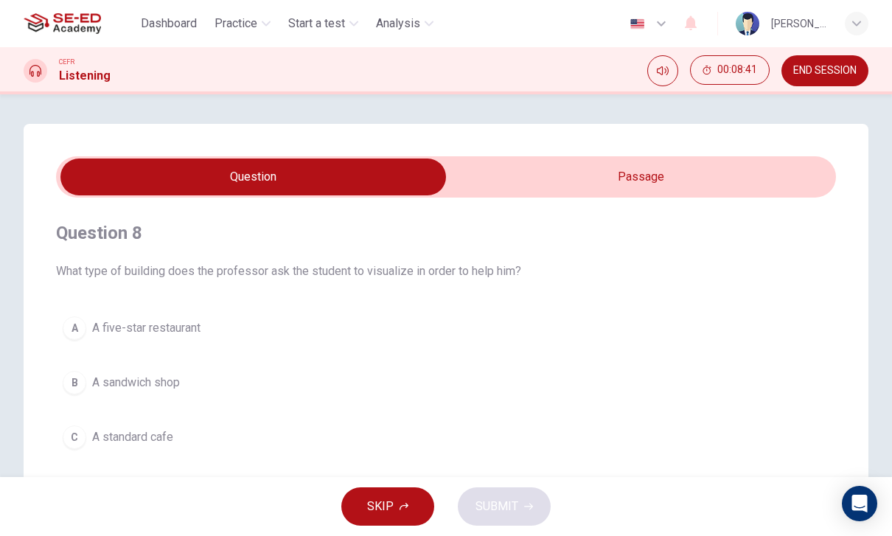
scroll to position [0, 0]
click at [685, 169] on input "checkbox" at bounding box center [252, 176] width 1169 height 37
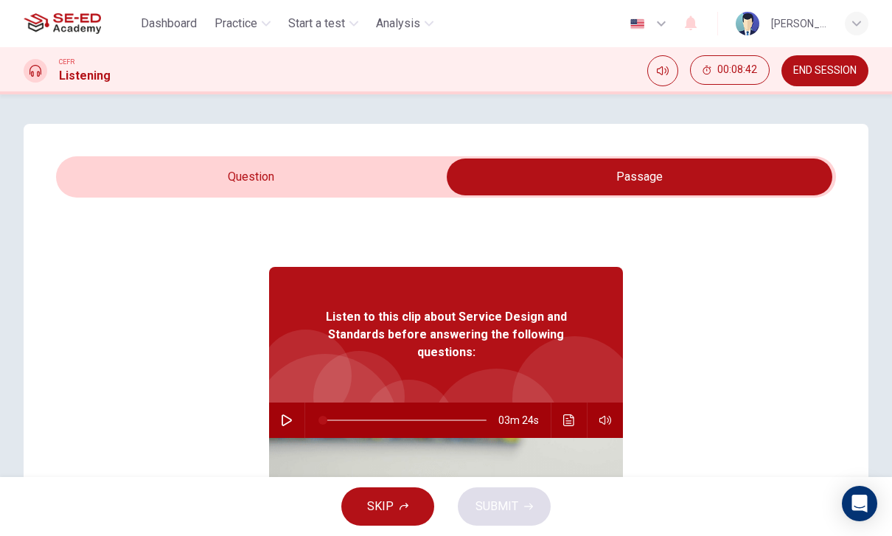
click at [564, 422] on icon "Click to see the audio transcription" at bounding box center [569, 420] width 12 height 12
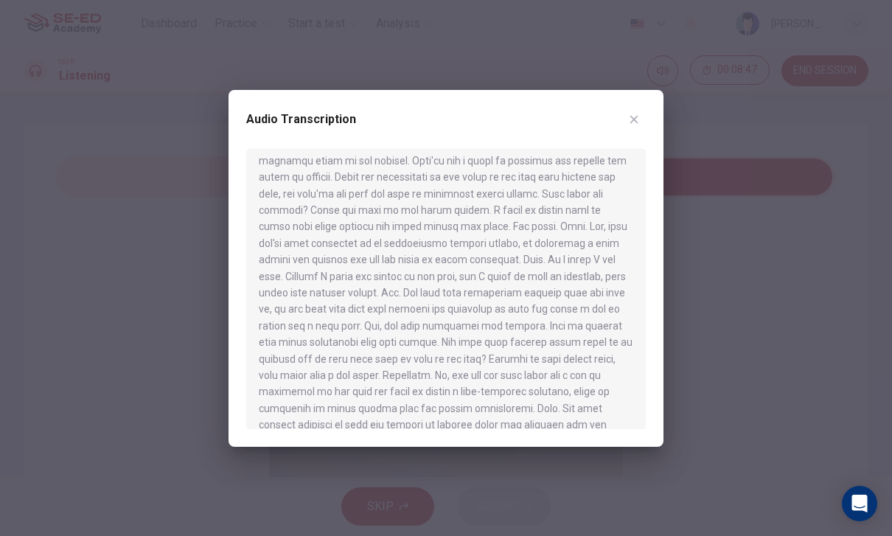
scroll to position [108, 0]
click at [657, 102] on div "Audio Transcription" at bounding box center [445, 268] width 435 height 357
click at [647, 111] on div "Audio Transcription" at bounding box center [445, 268] width 435 height 357
click at [648, 115] on div "Audio Transcription" at bounding box center [445, 268] width 435 height 357
click at [648, 114] on div "Audio Transcription" at bounding box center [445, 268] width 435 height 357
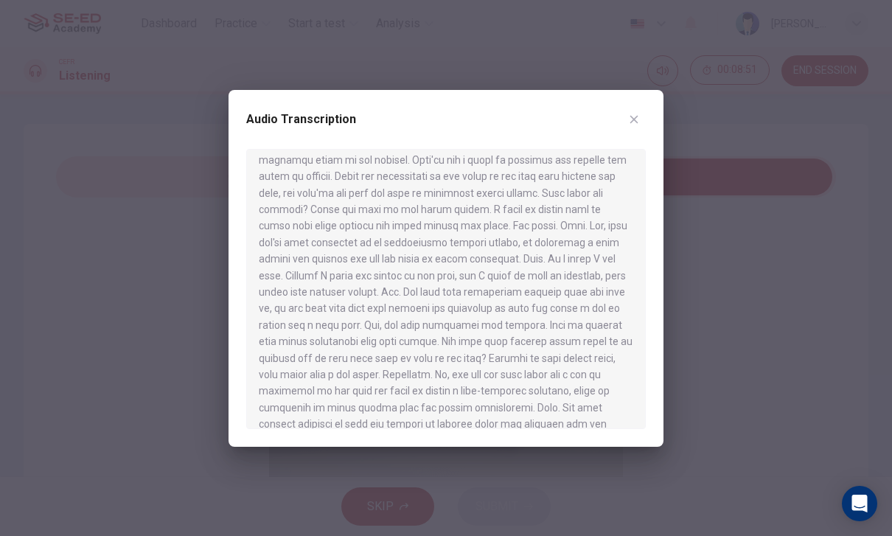
click at [638, 116] on icon "button" at bounding box center [634, 119] width 12 height 12
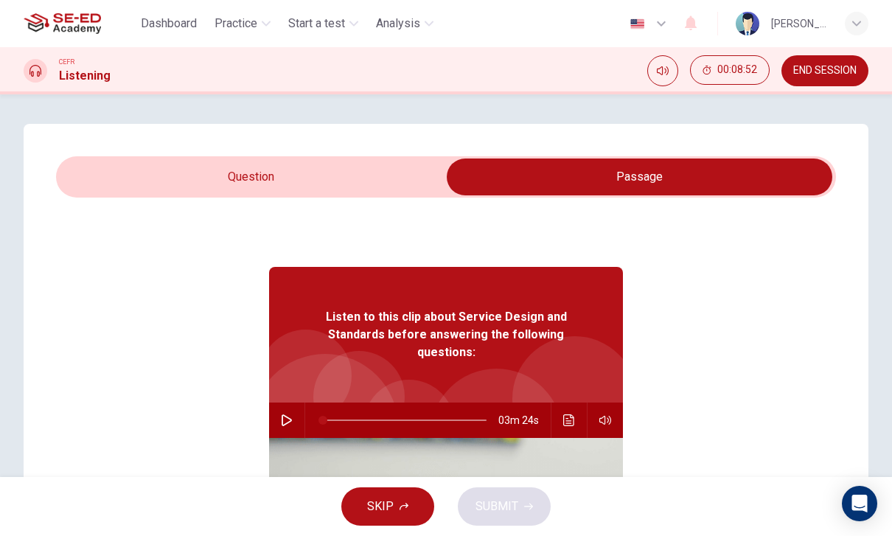
click at [361, 159] on input "checkbox" at bounding box center [639, 176] width 1169 height 37
checkbox input "false"
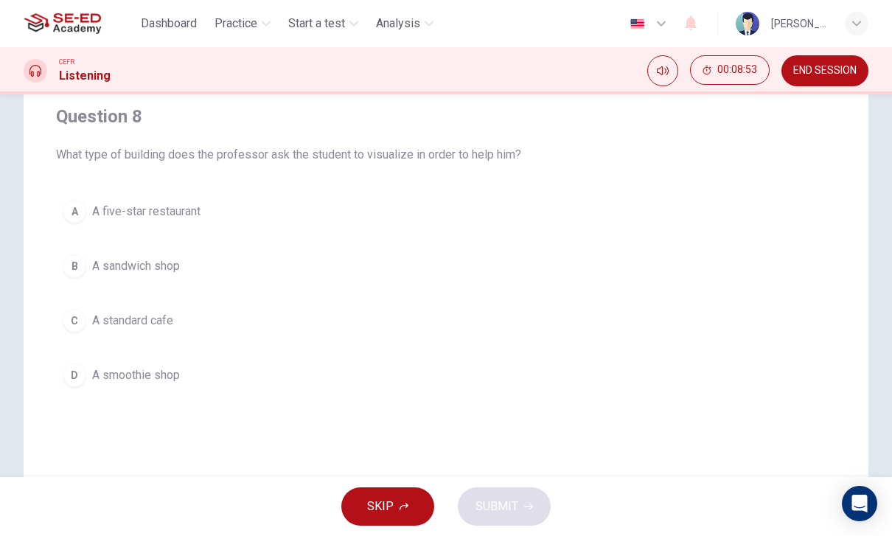
scroll to position [120, 0]
click at [410, 241] on div "A A five-star restaurant B A sandwich shop C A standard cafe D A smoothie shop" at bounding box center [446, 289] width 780 height 200
click at [385, 300] on button "C A standard cafe" at bounding box center [446, 316] width 780 height 37
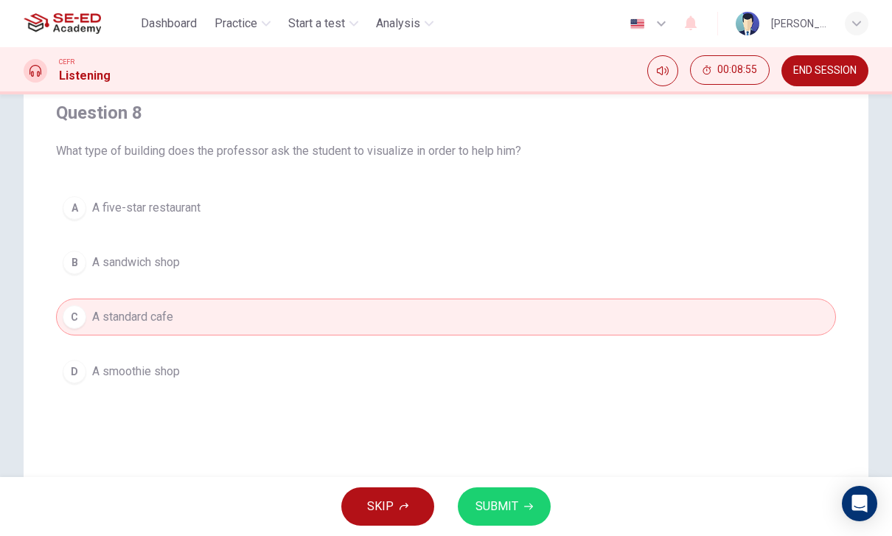
click at [514, 500] on span "SUBMIT" at bounding box center [496, 506] width 43 height 21
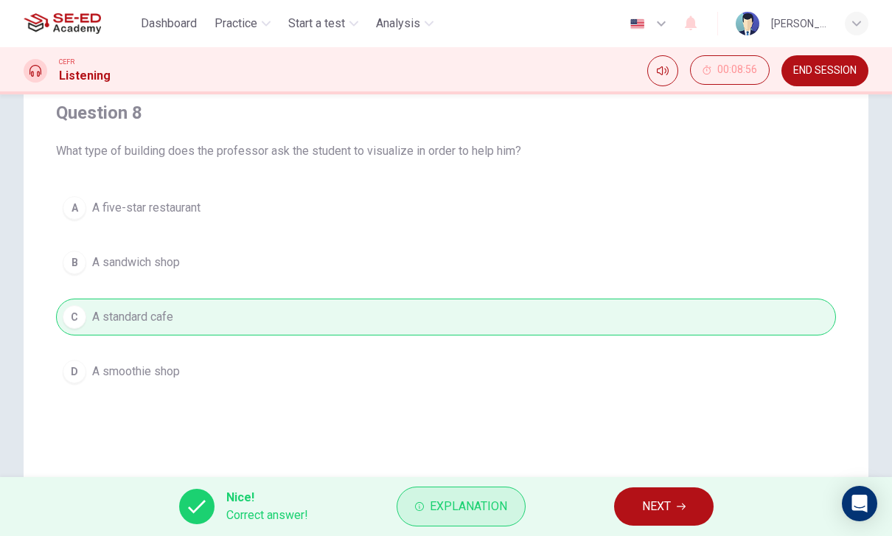
click at [494, 509] on span "Explanation" at bounding box center [468, 506] width 77 height 21
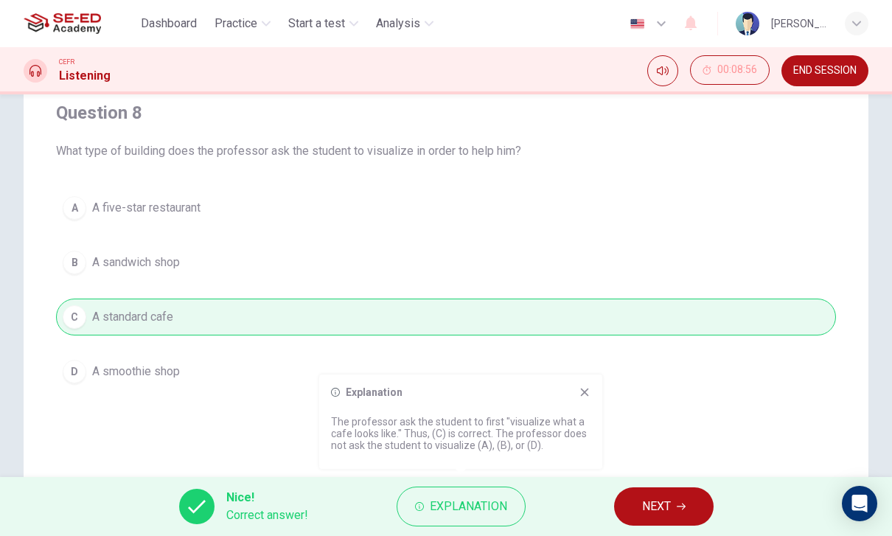
click at [659, 511] on span "NEXT" at bounding box center [656, 506] width 29 height 21
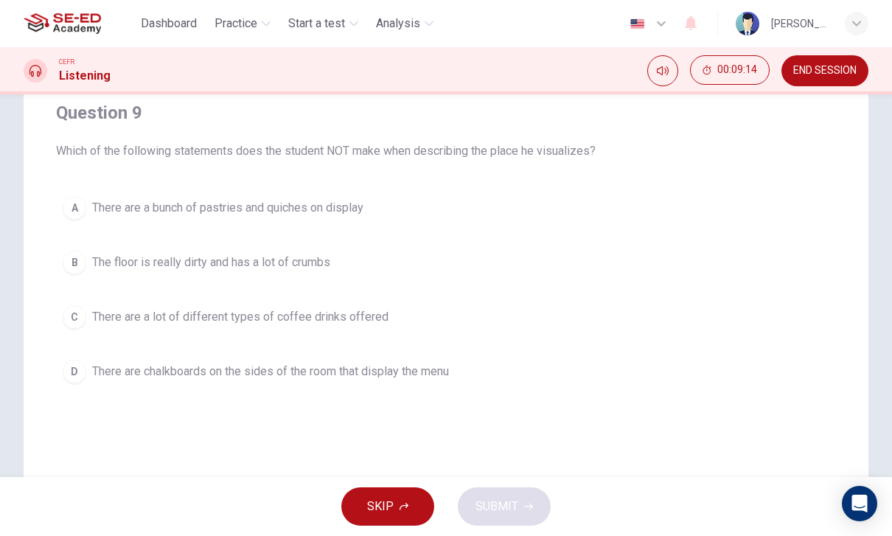
click at [555, 332] on button "C There are a lot of different types of coffee drinks offered" at bounding box center [446, 316] width 780 height 37
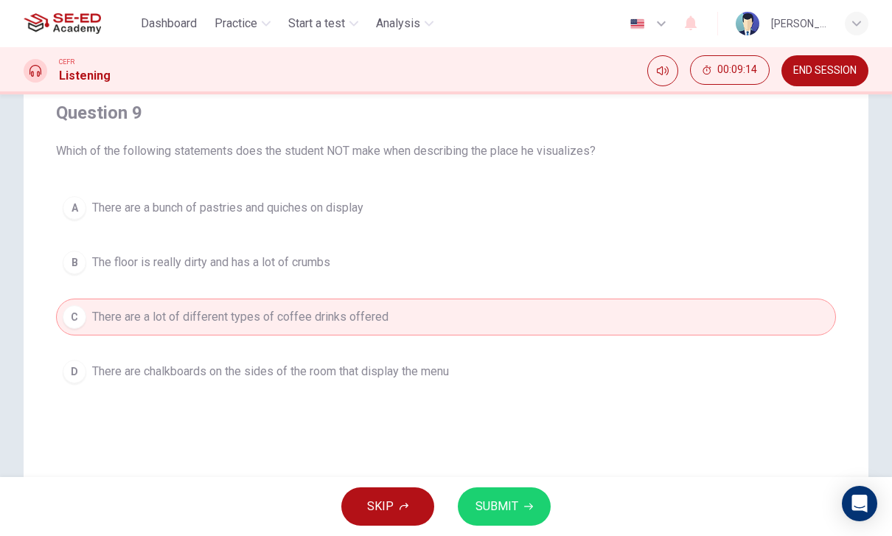
click at [535, 506] on button "SUBMIT" at bounding box center [504, 506] width 93 height 38
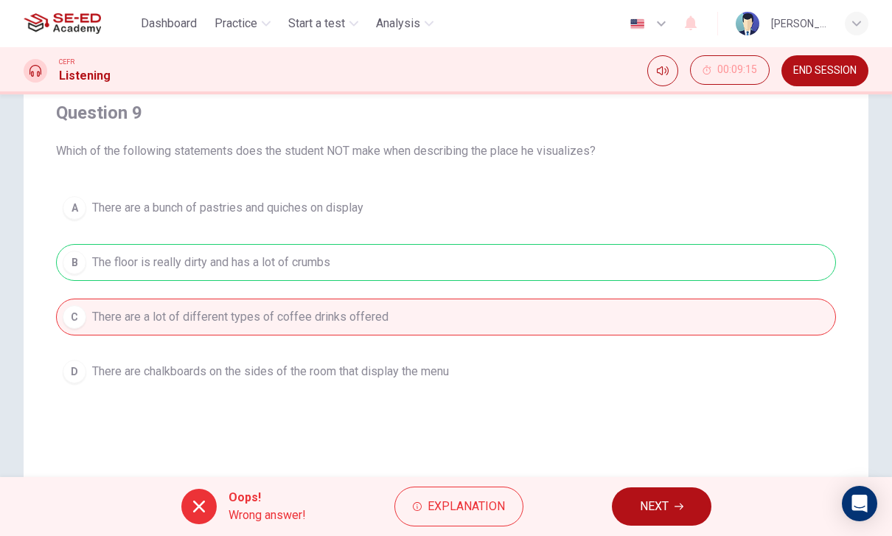
click at [661, 509] on span "NEXT" at bounding box center [654, 506] width 29 height 21
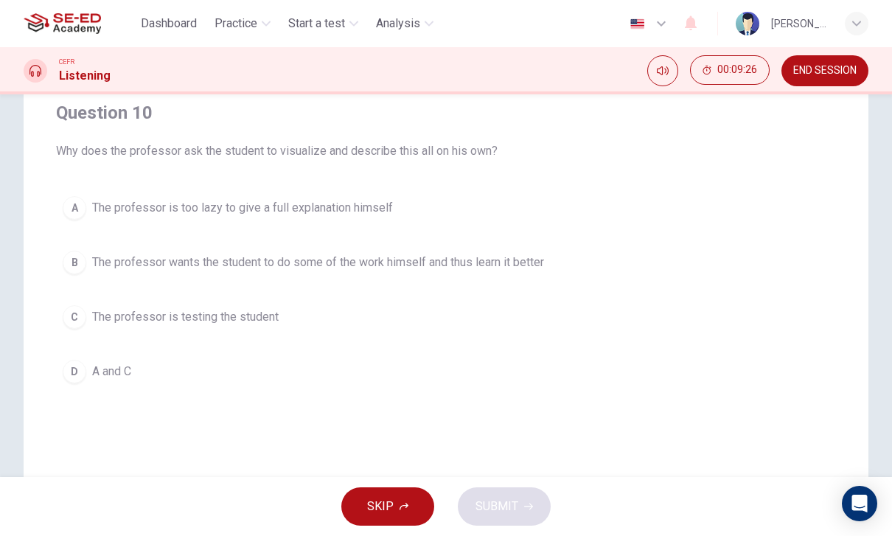
click at [551, 368] on button "D A and C" at bounding box center [446, 371] width 780 height 37
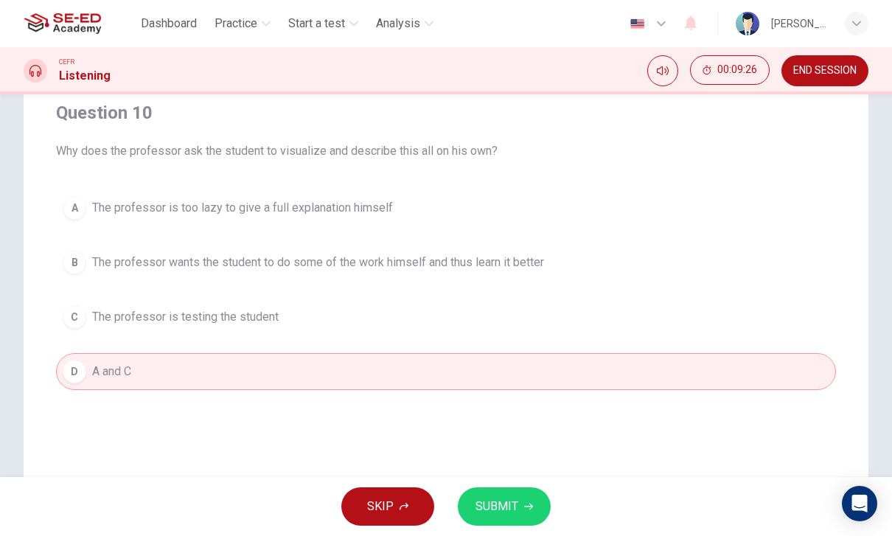
click at [508, 489] on button "SUBMIT" at bounding box center [504, 506] width 93 height 38
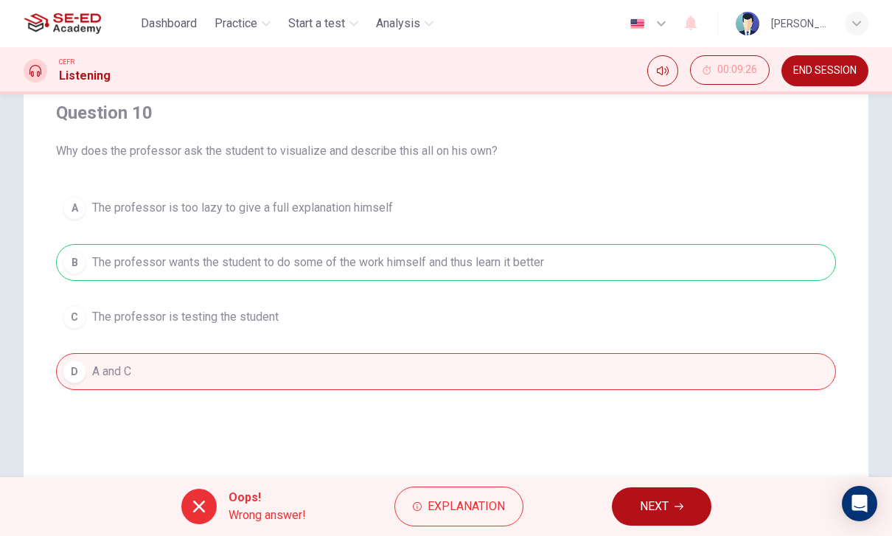
click at [668, 512] on span "NEXT" at bounding box center [654, 506] width 29 height 21
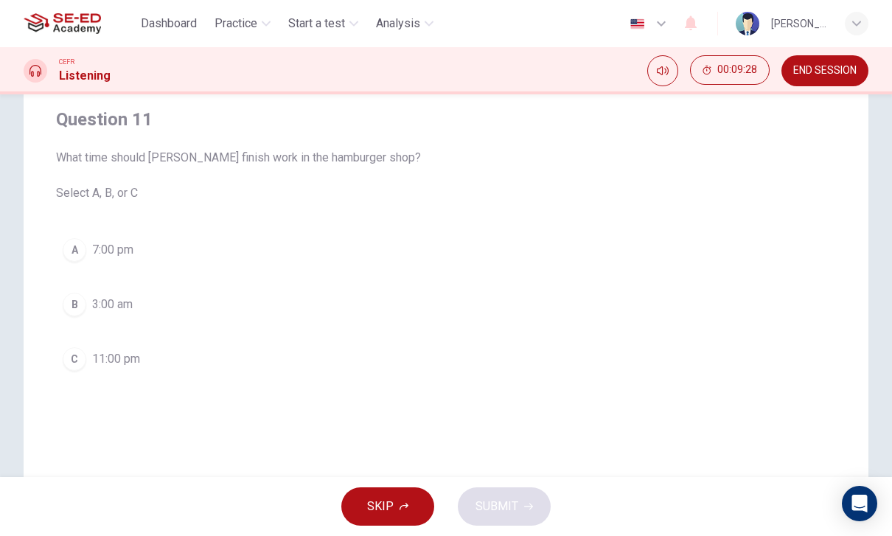
scroll to position [50, 0]
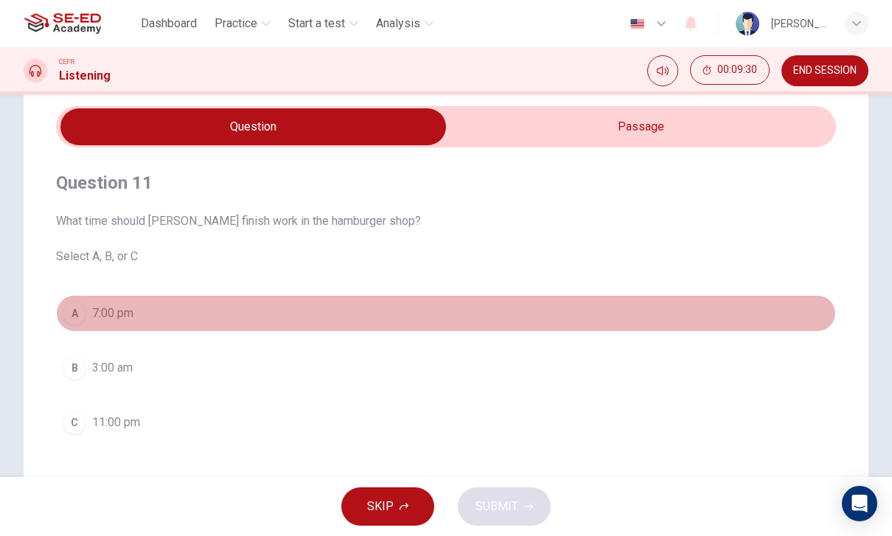
click at [612, 320] on button "A 7:00 pm" at bounding box center [446, 313] width 780 height 37
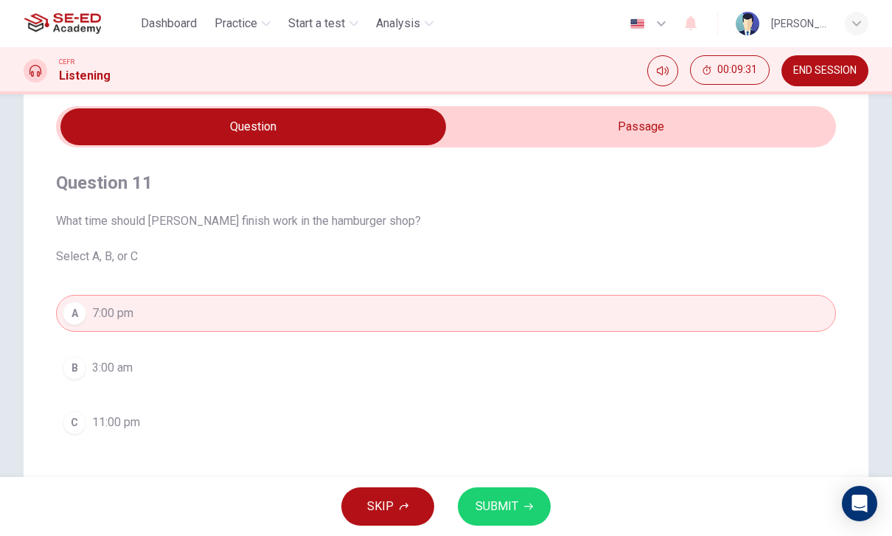
click at [590, 383] on button "B 3:00 am" at bounding box center [446, 367] width 780 height 37
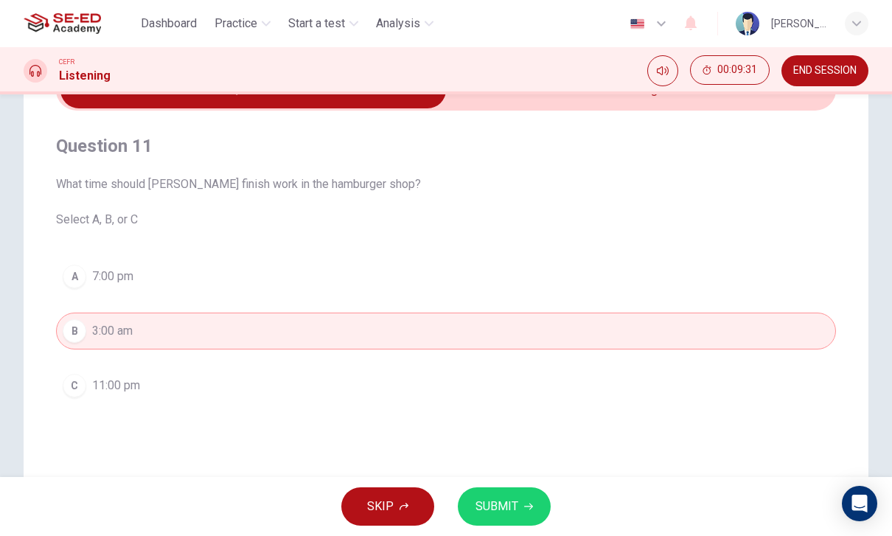
scroll to position [86, 0]
click at [574, 402] on button "C 11:00 pm" at bounding box center [446, 386] width 780 height 37
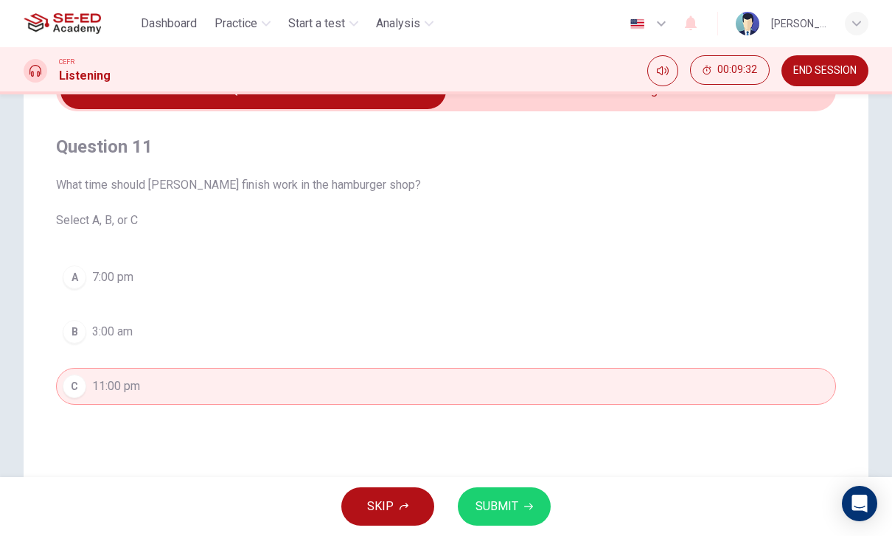
click at [542, 493] on button "SUBMIT" at bounding box center [504, 506] width 93 height 38
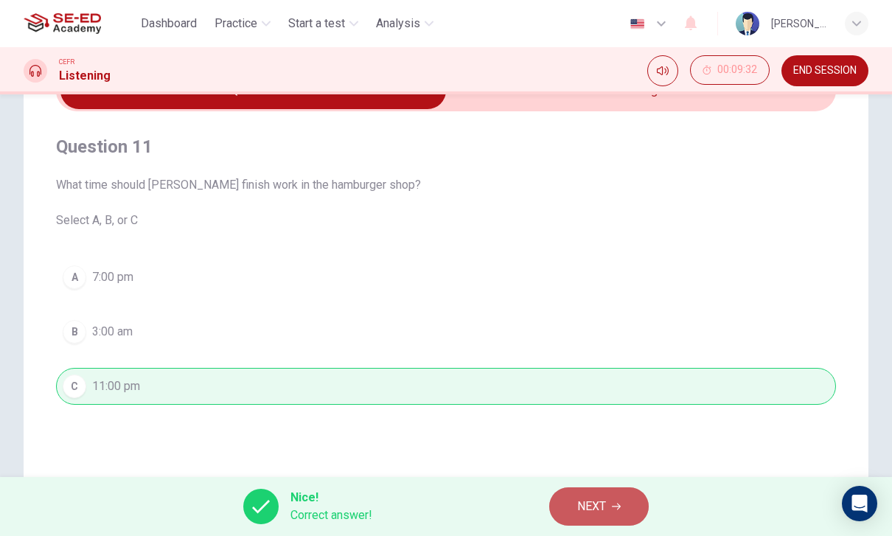
click at [608, 508] on button "NEXT" at bounding box center [598, 506] width 99 height 38
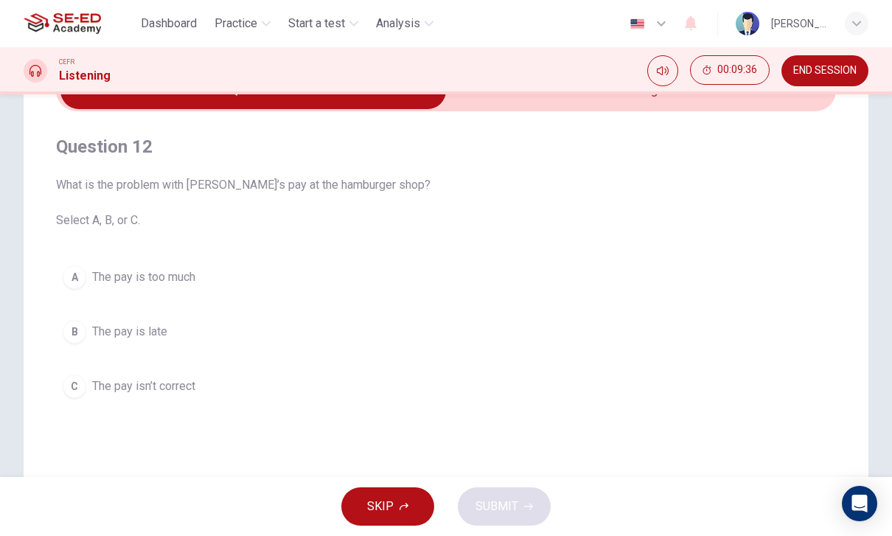
click at [594, 343] on button "B The pay is late" at bounding box center [446, 331] width 780 height 37
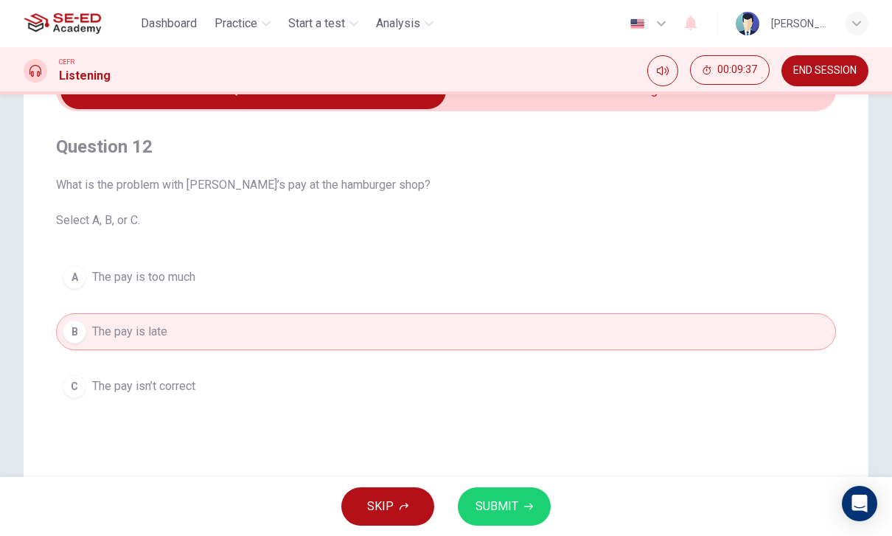
click at [640, 279] on button "A The pay is too much" at bounding box center [446, 277] width 780 height 37
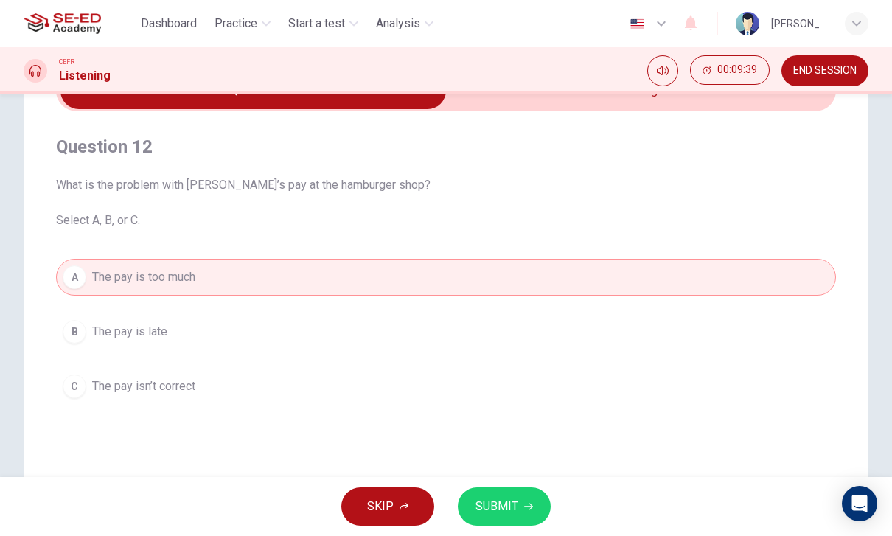
click at [622, 309] on div "A The pay is too much B The pay is late C The pay isn’t correct" at bounding box center [446, 332] width 780 height 146
click at [517, 500] on button "SUBMIT" at bounding box center [504, 506] width 93 height 38
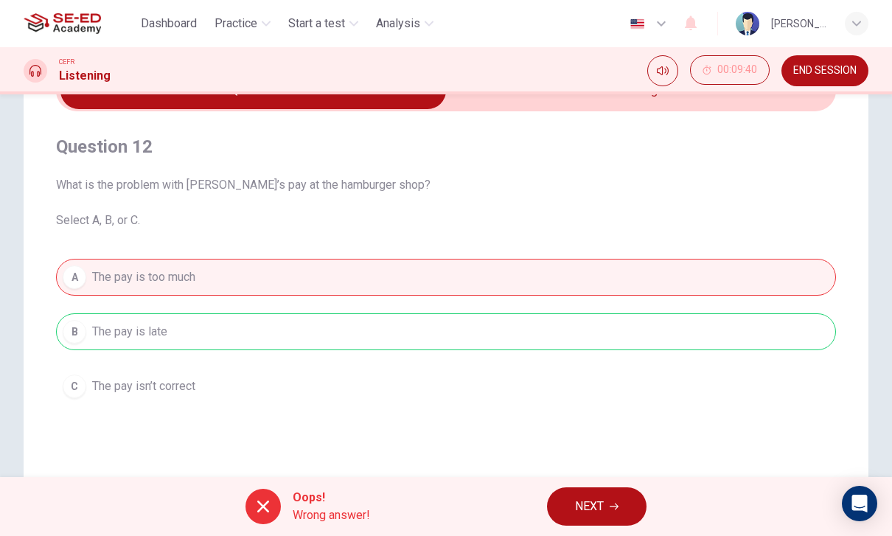
click at [618, 509] on icon "button" at bounding box center [613, 506] width 9 height 9
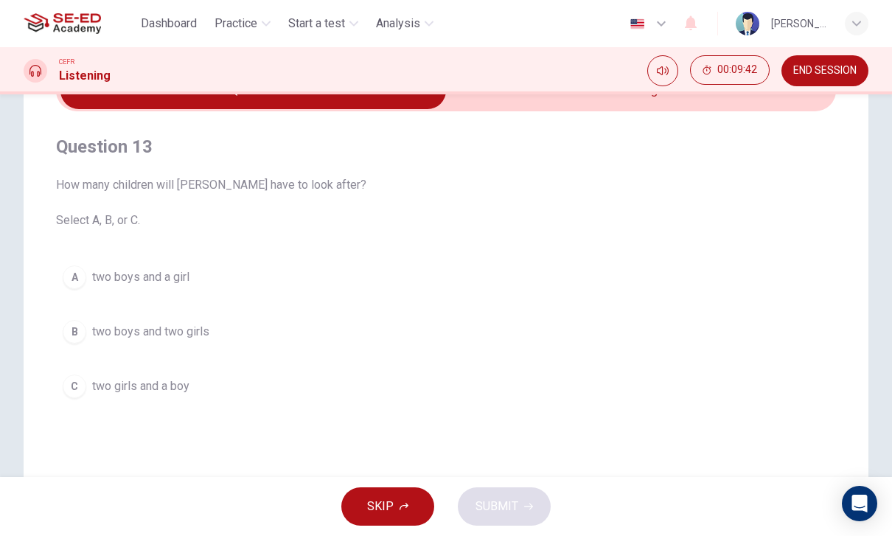
click at [587, 344] on button "B two boys and two girls" at bounding box center [446, 331] width 780 height 37
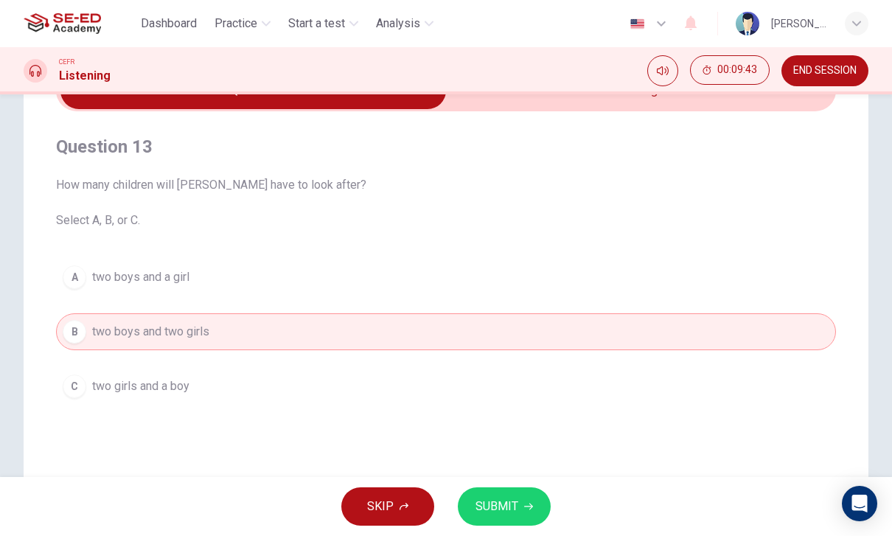
click at [613, 285] on button "A two boys and a girl" at bounding box center [446, 277] width 780 height 37
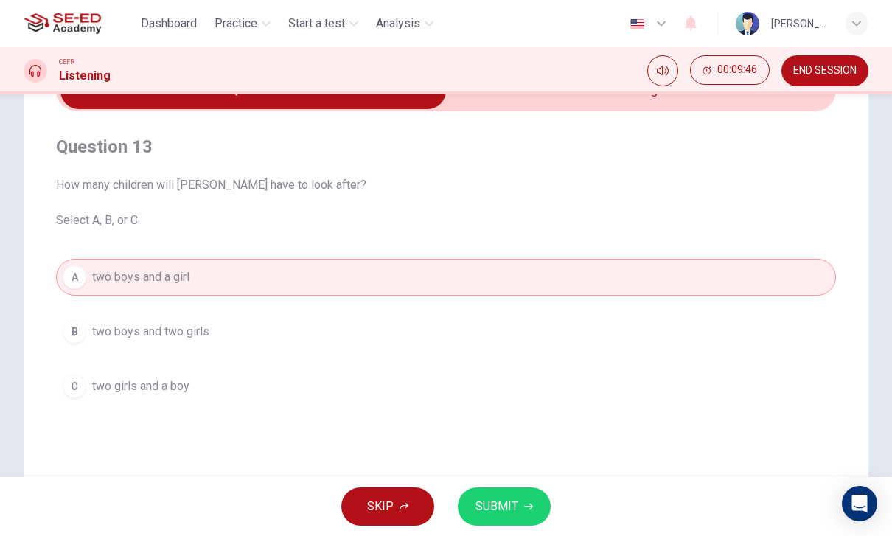
click at [523, 494] on button "SUBMIT" at bounding box center [504, 506] width 93 height 38
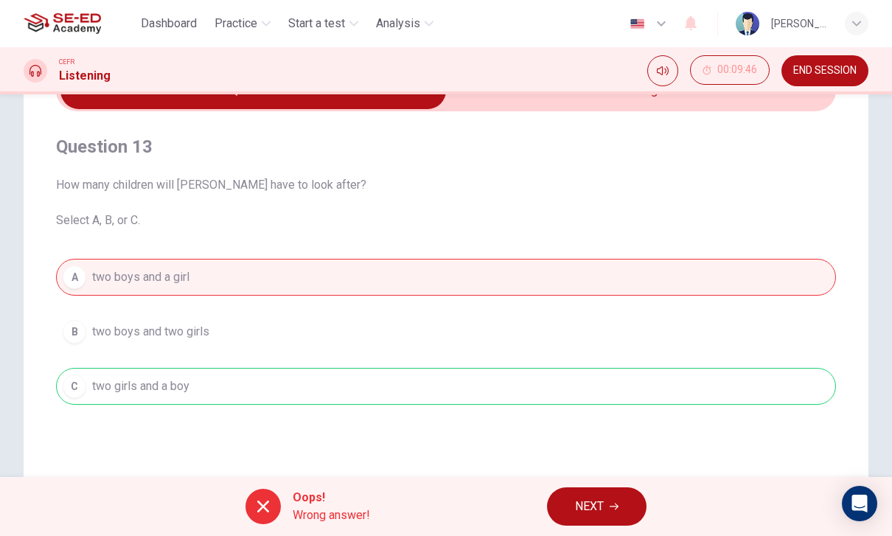
click at [594, 523] on button "NEXT" at bounding box center [596, 506] width 99 height 38
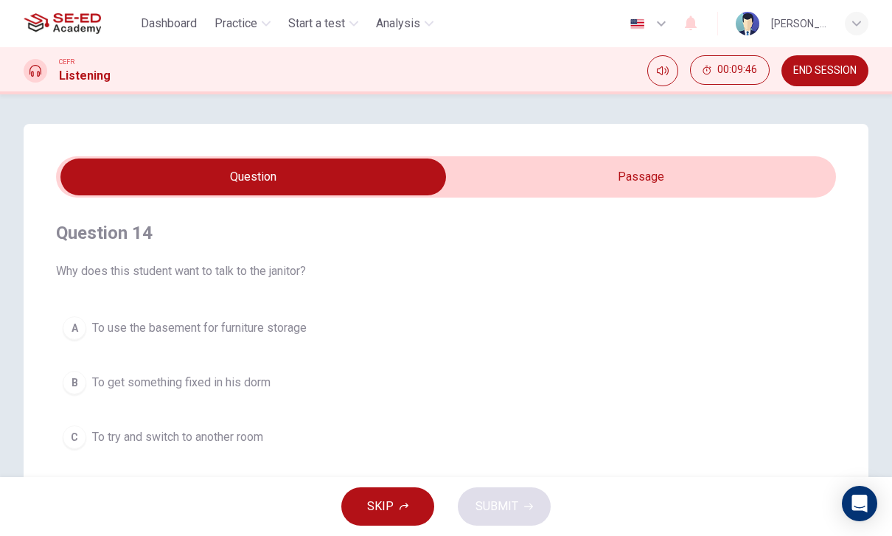
scroll to position [19, 0]
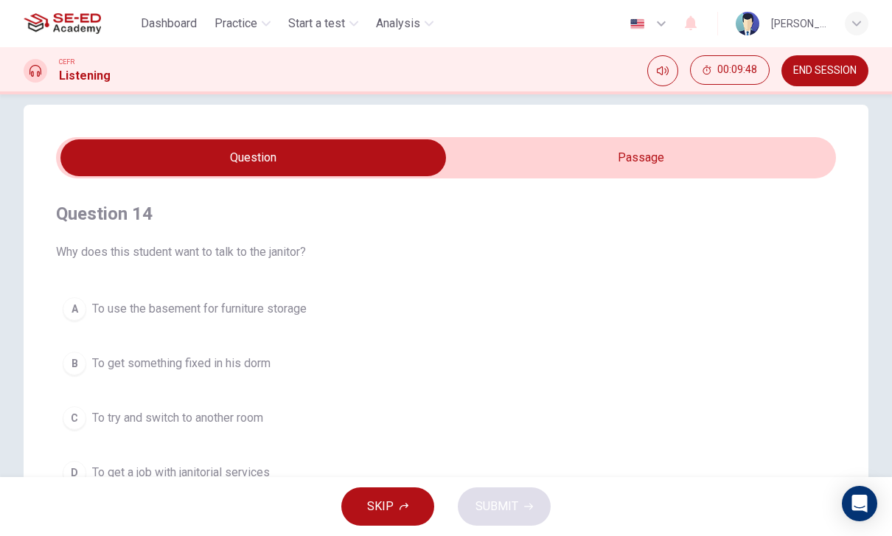
click at [841, 76] on span "END SESSION" at bounding box center [824, 71] width 63 height 12
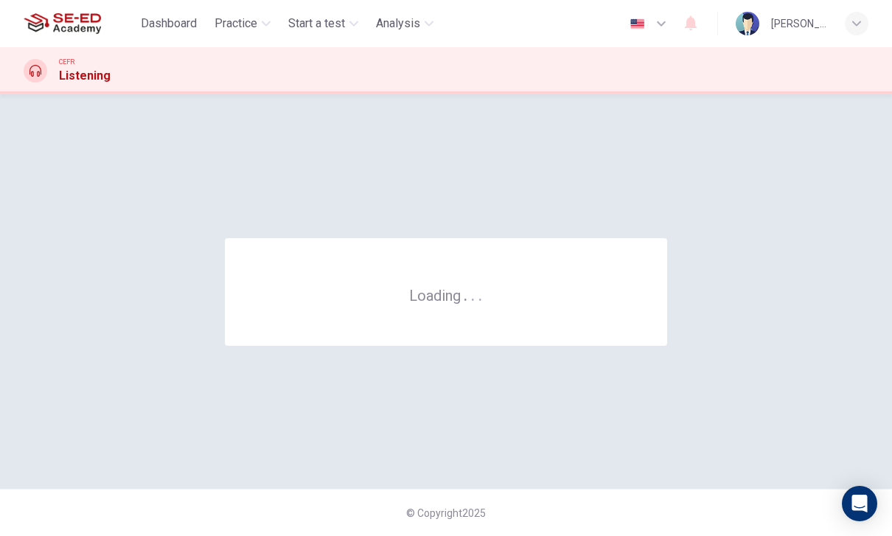
scroll to position [0, 0]
